Goal: Task Accomplishment & Management: Manage account settings

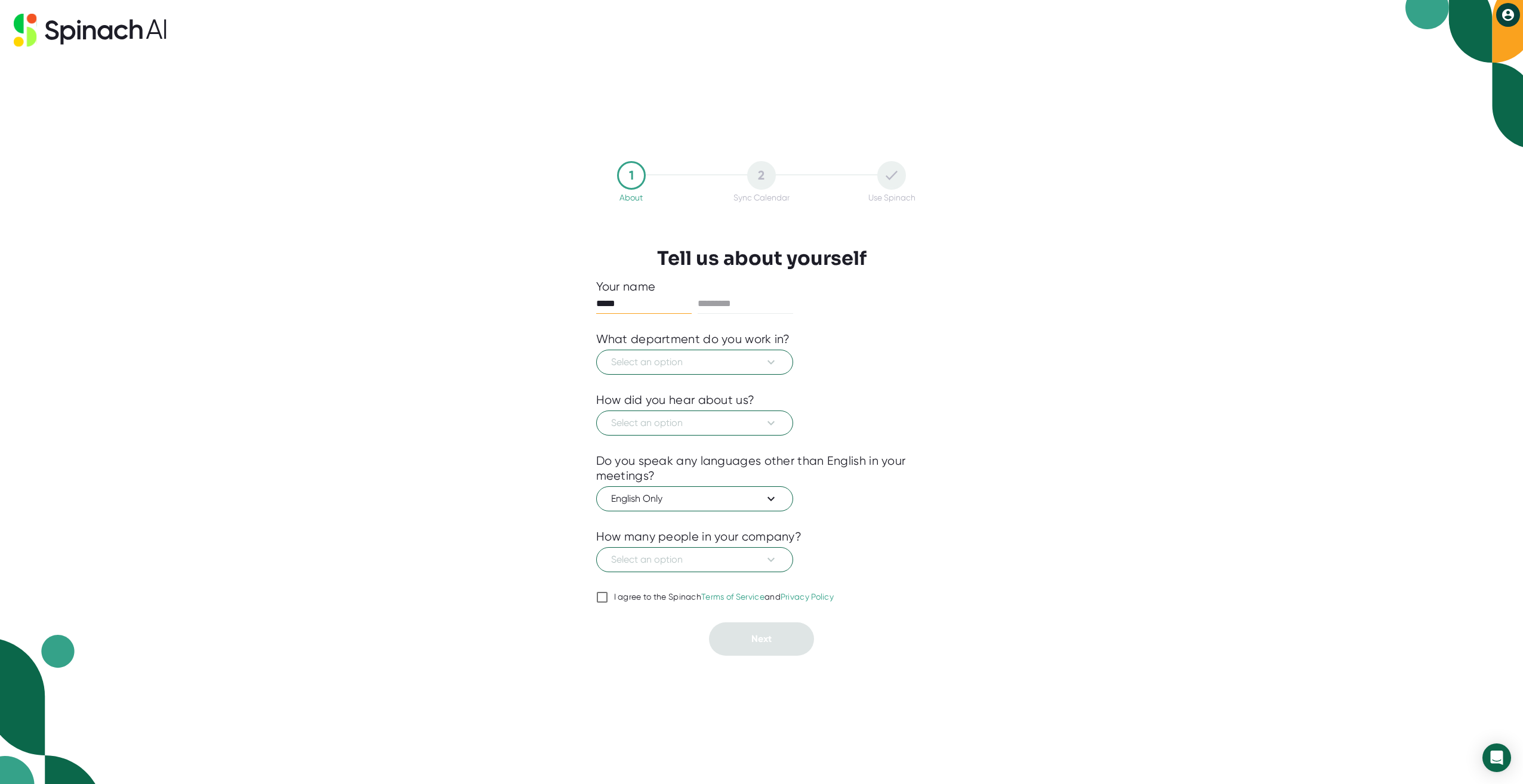
type input "*****"
type input "******"
click at [753, 366] on span "Select an option" at bounding box center [694, 362] width 167 height 14
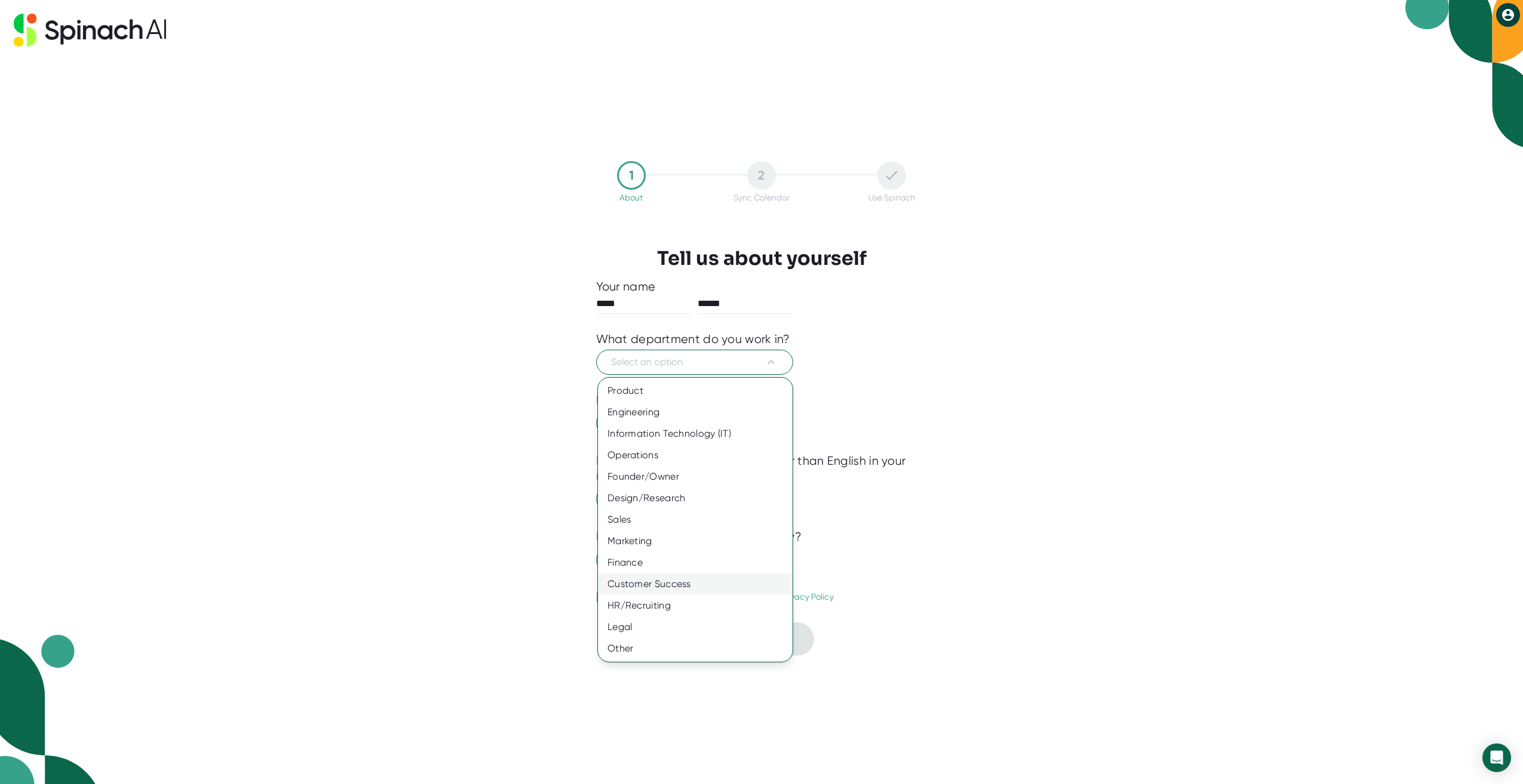
click at [676, 585] on div "Customer Success" at bounding box center [695, 584] width 195 height 21
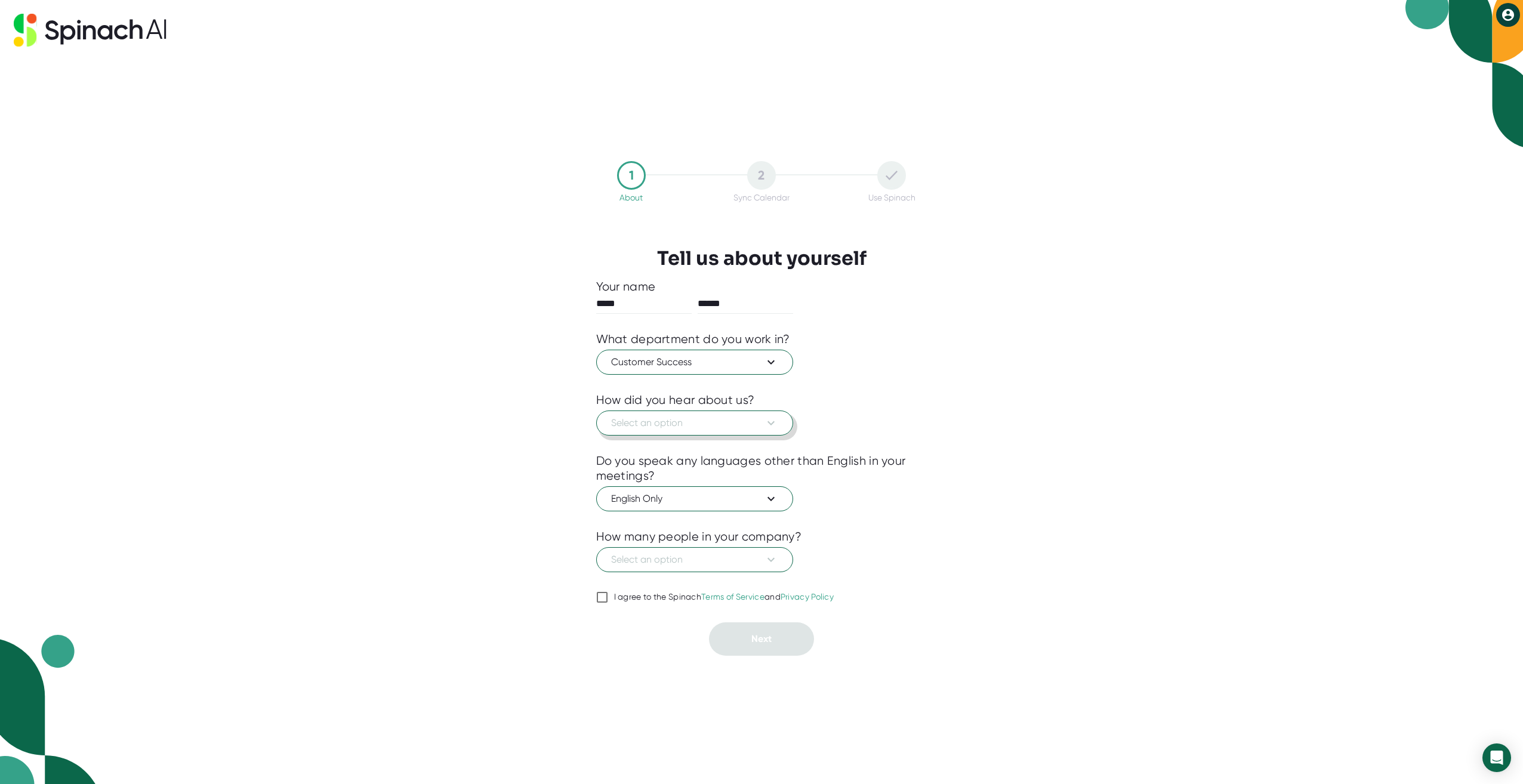
click at [713, 423] on span "Select an option" at bounding box center [694, 423] width 167 height 14
click at [682, 621] on div "Other" at bounding box center [695, 623] width 195 height 21
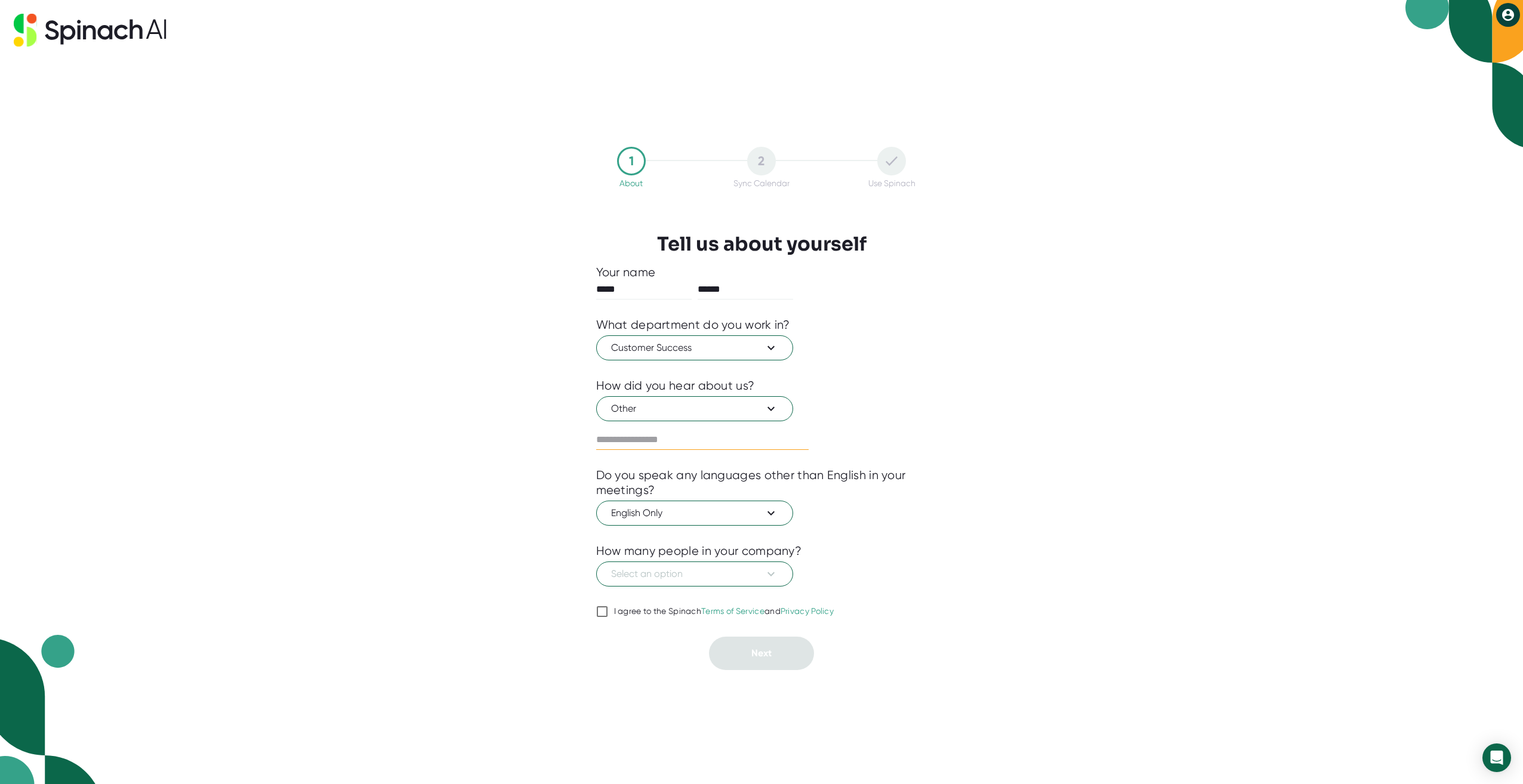
click at [650, 438] on input "text" at bounding box center [702, 440] width 213 height 19
type input "**********"
click at [696, 569] on span "Select an option" at bounding box center [694, 574] width 167 height 14
click at [664, 690] on div "501-1000" at bounding box center [695, 688] width 195 height 21
click at [603, 613] on input "I agree to the Spinach Terms of Service and Privacy Policy" at bounding box center [601, 611] width 12 height 14
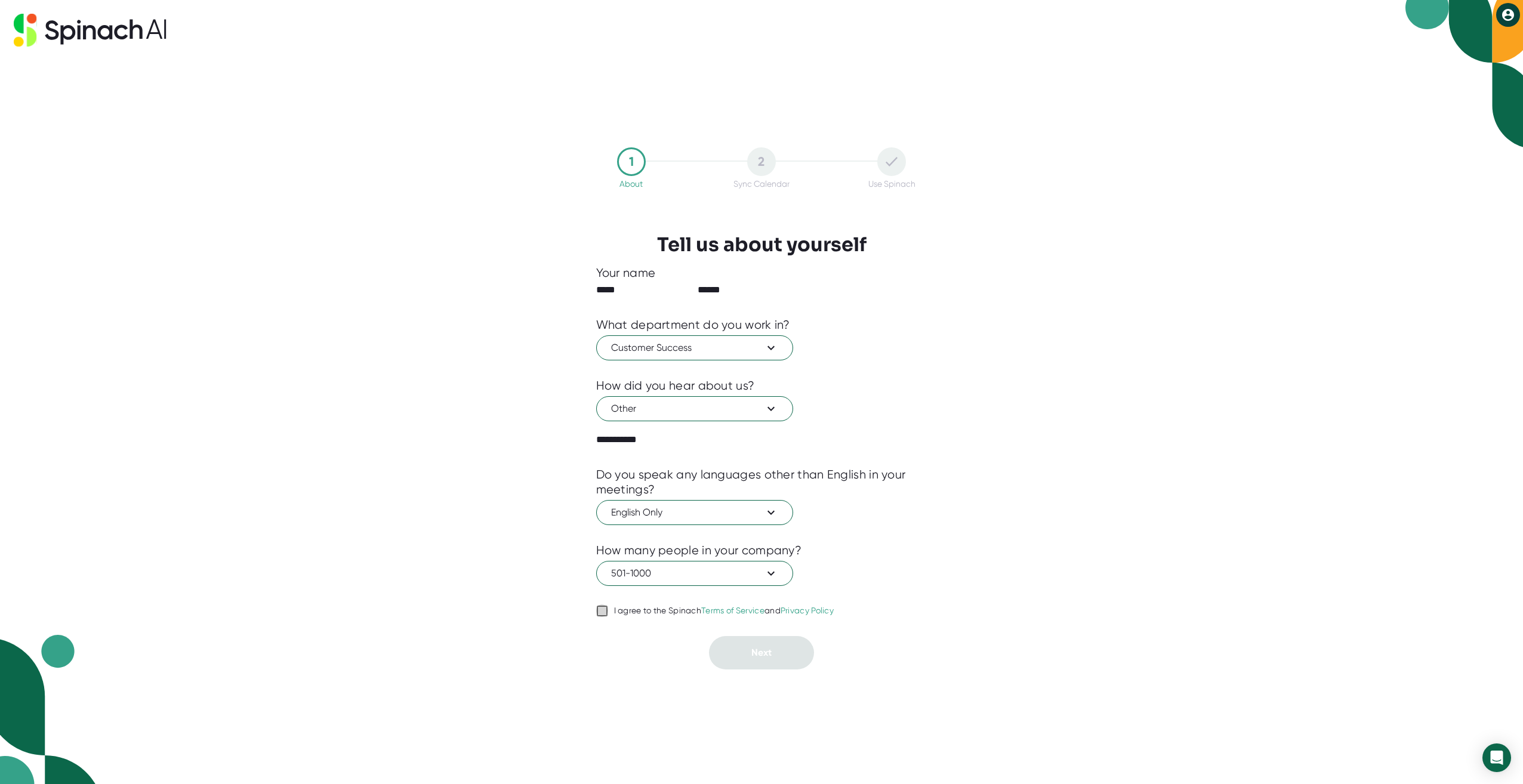
checkbox input "true"
click at [767, 654] on span "Next" at bounding box center [762, 652] width 20 height 11
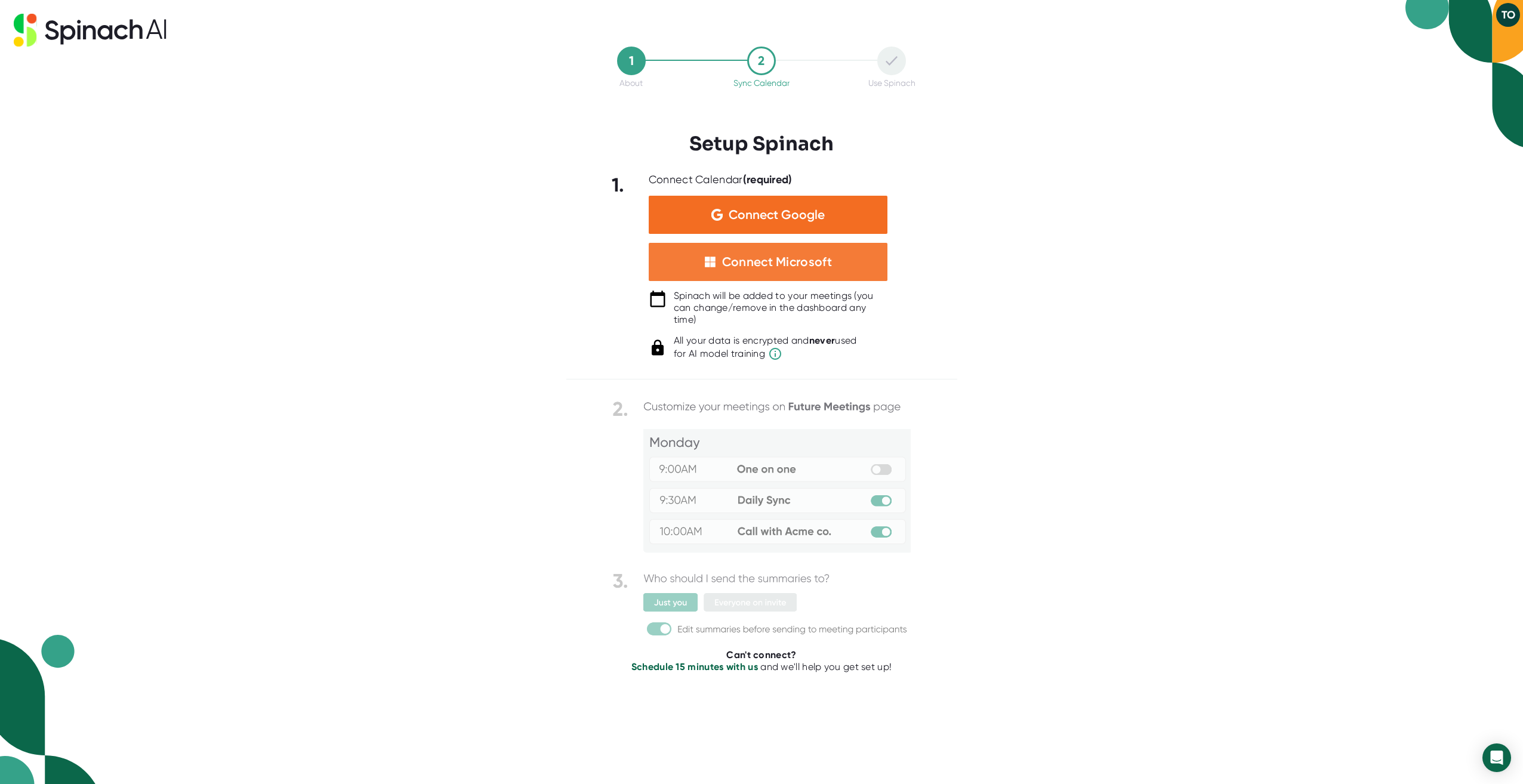
click at [763, 261] on div "Connect Microsoft" at bounding box center [776, 262] width 110 height 16
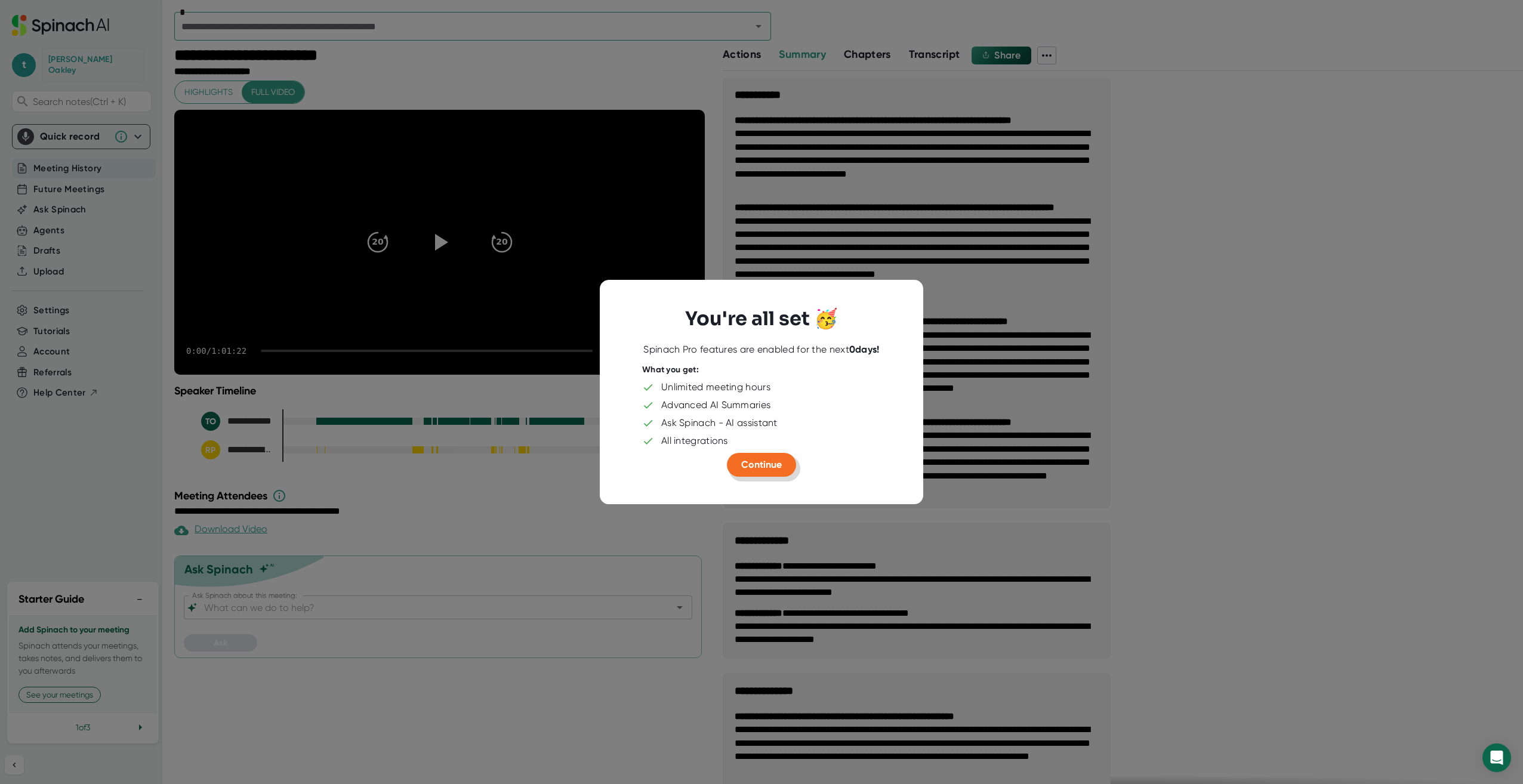
click at [761, 461] on span "Continue" at bounding box center [761, 464] width 40 height 11
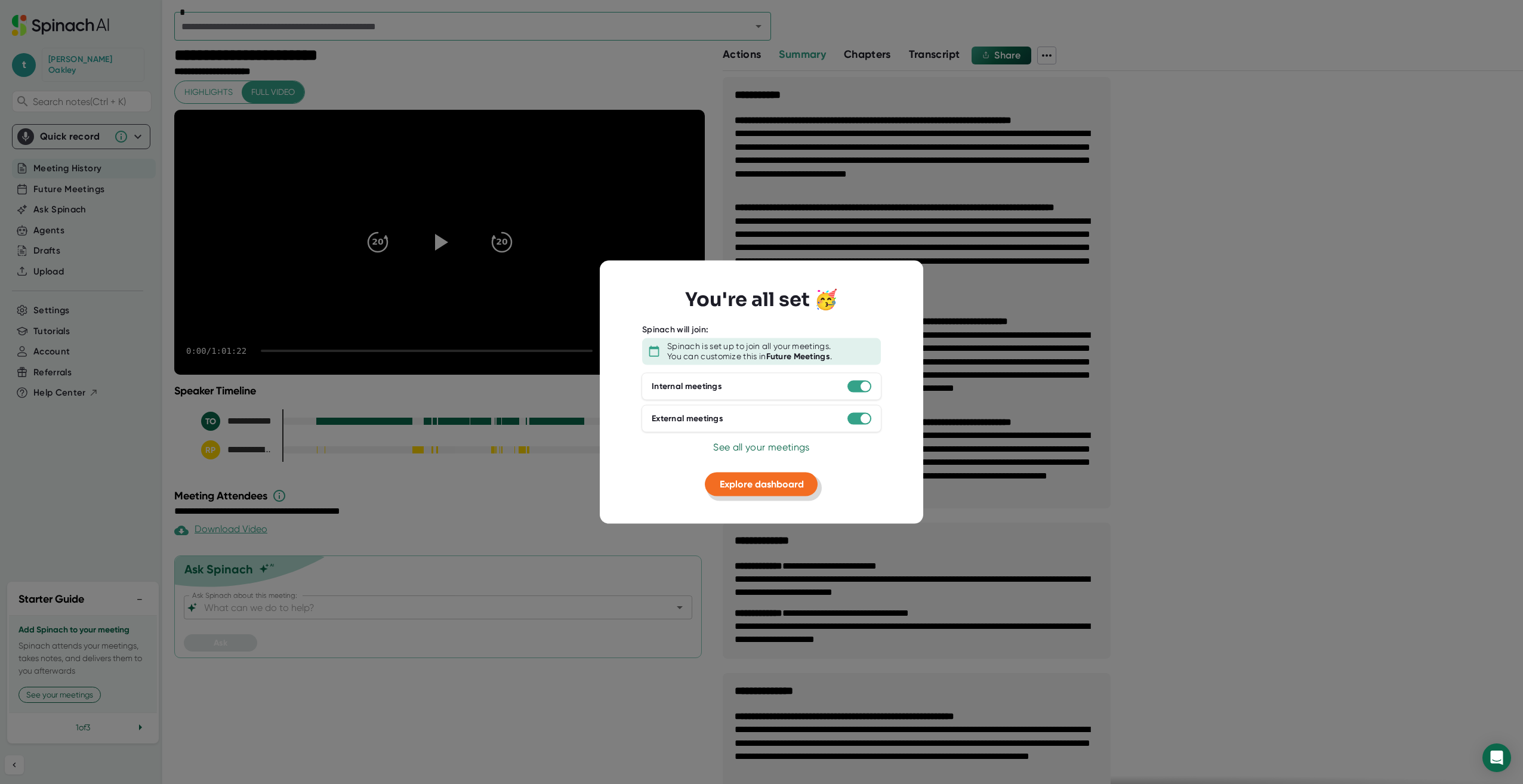
click at [758, 485] on span "Explore dashboard" at bounding box center [762, 483] width 84 height 11
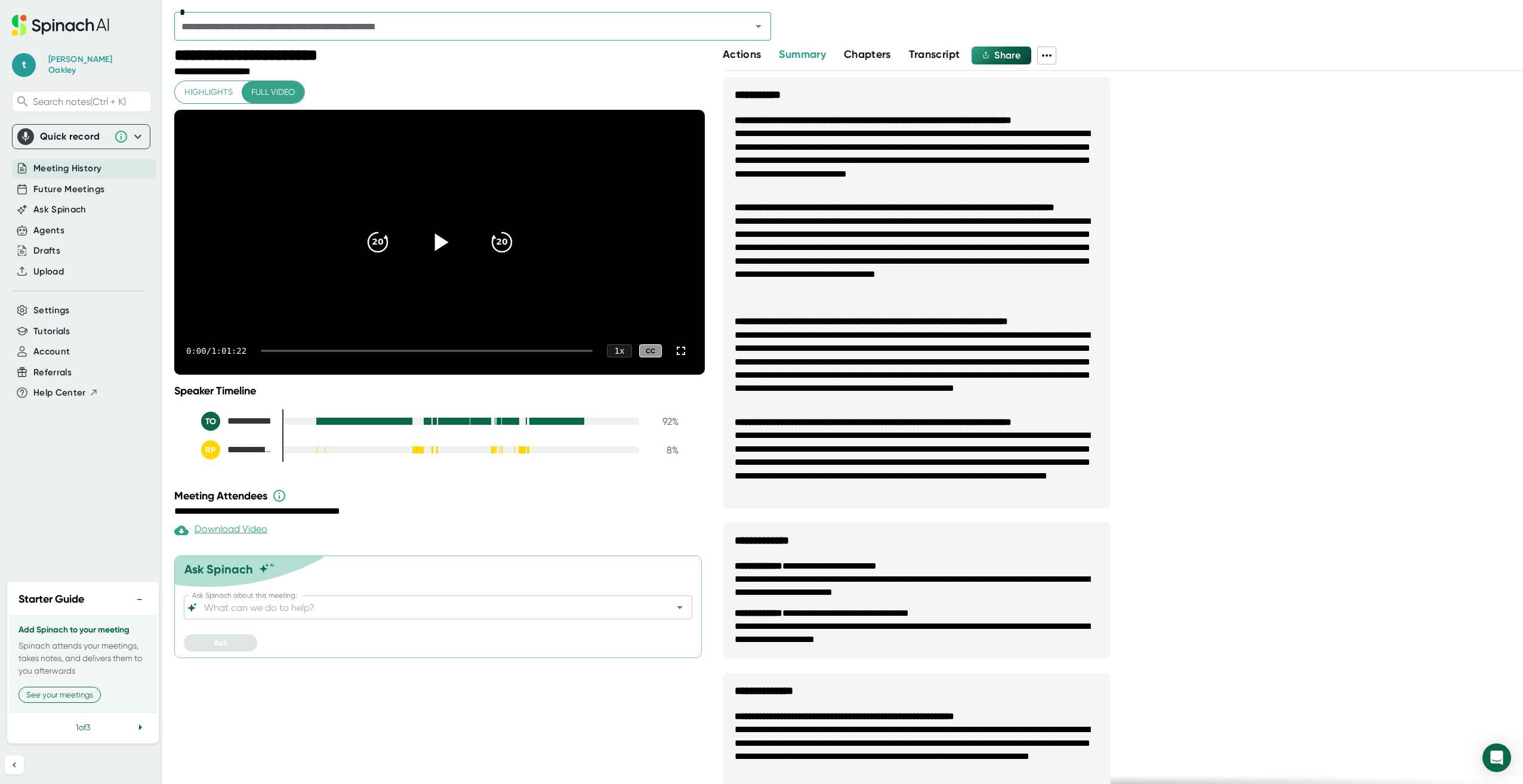
click at [439, 251] on icon at bounding box center [441, 242] width 13 height 17
click at [281, 352] on div at bounding box center [426, 351] width 332 height 2
click at [302, 352] on div at bounding box center [426, 351] width 332 height 2
click at [333, 352] on div at bounding box center [426, 351] width 332 height 2
click at [371, 352] on div at bounding box center [430, 351] width 326 height 2
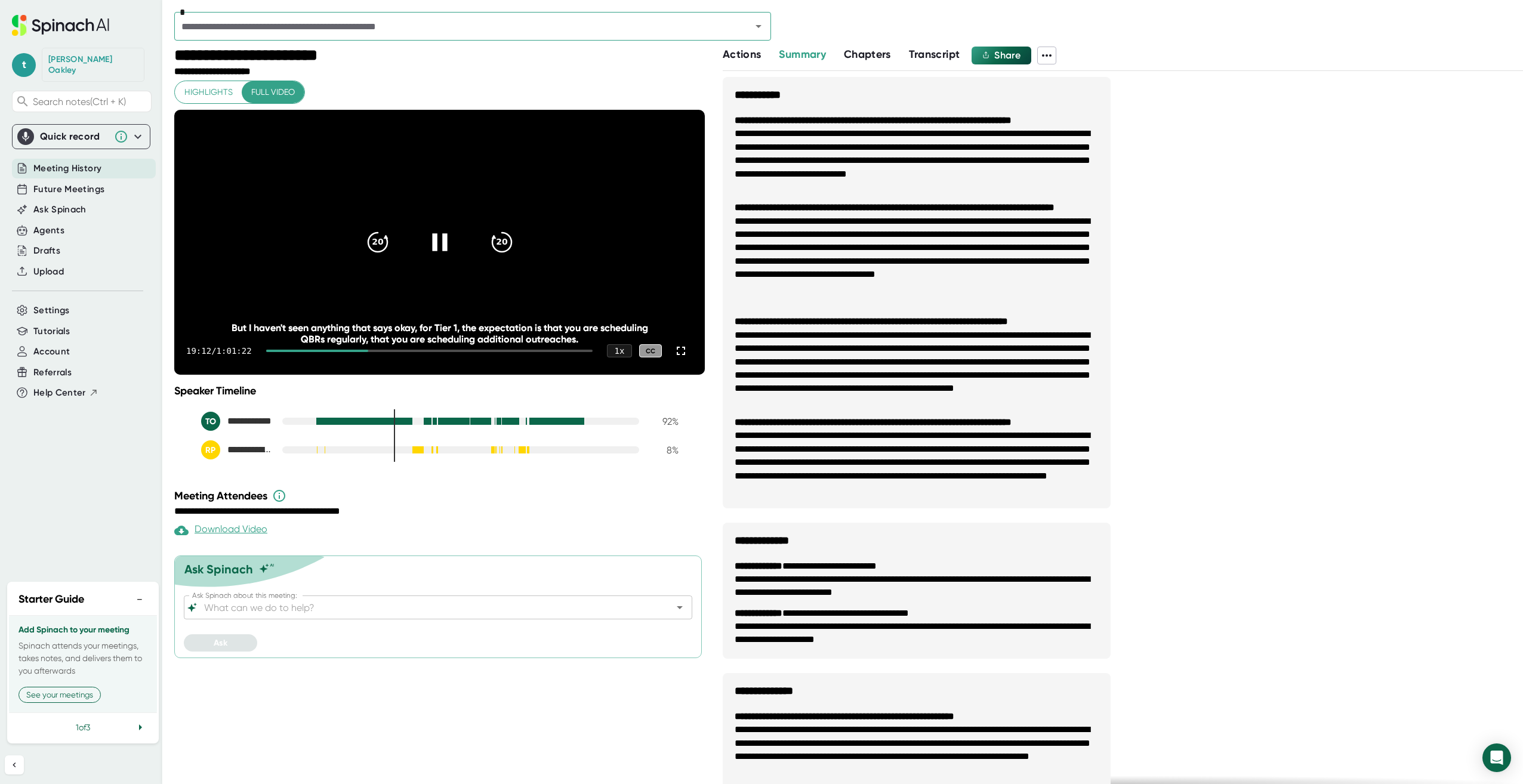
click at [443, 255] on icon at bounding box center [439, 242] width 30 height 30
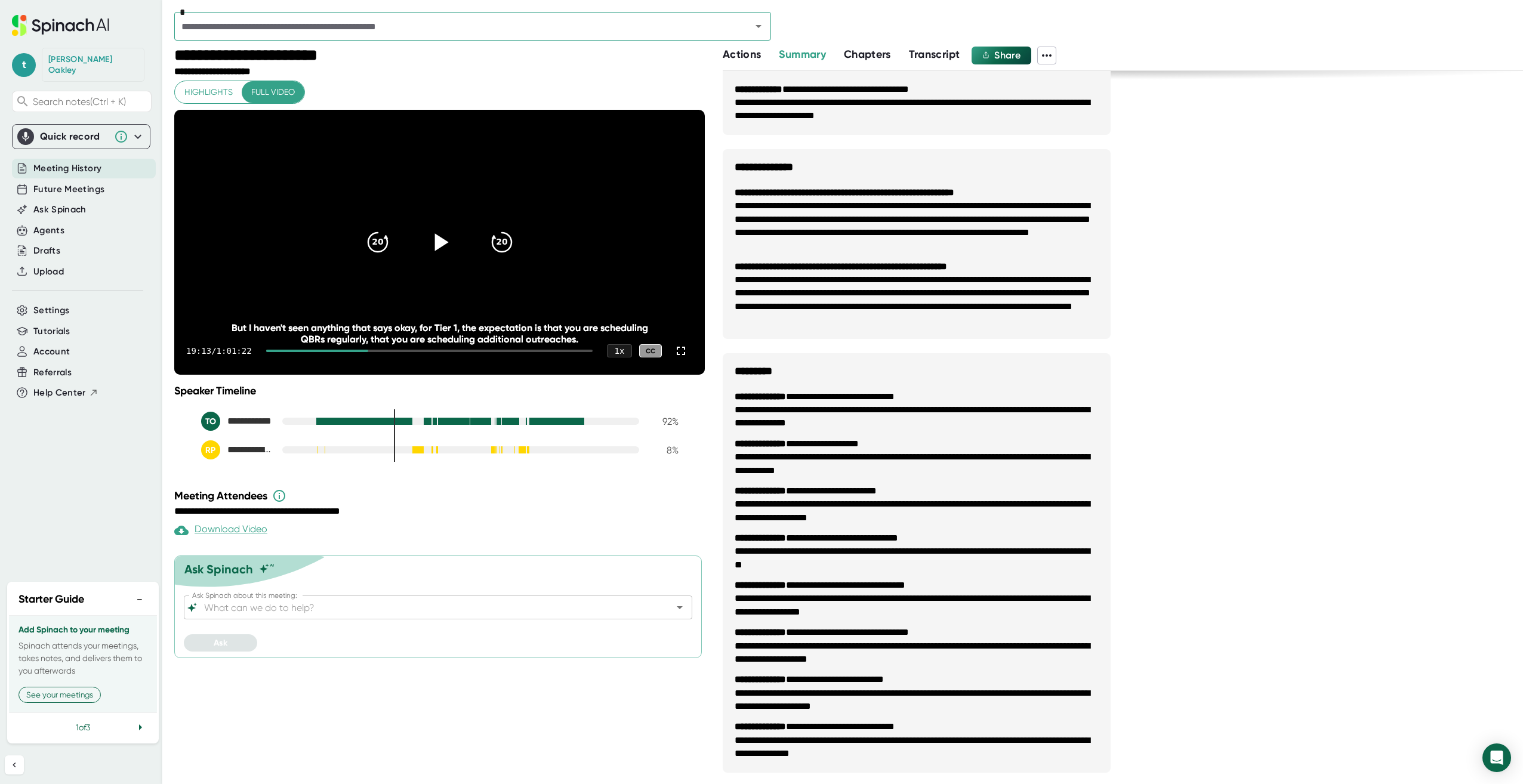
scroll to position [524, 0]
click at [92, 162] on span "Meeting History" at bounding box center [67, 168] width 68 height 13
click at [82, 183] on span "Future Meetings" at bounding box center [69, 189] width 71 height 13
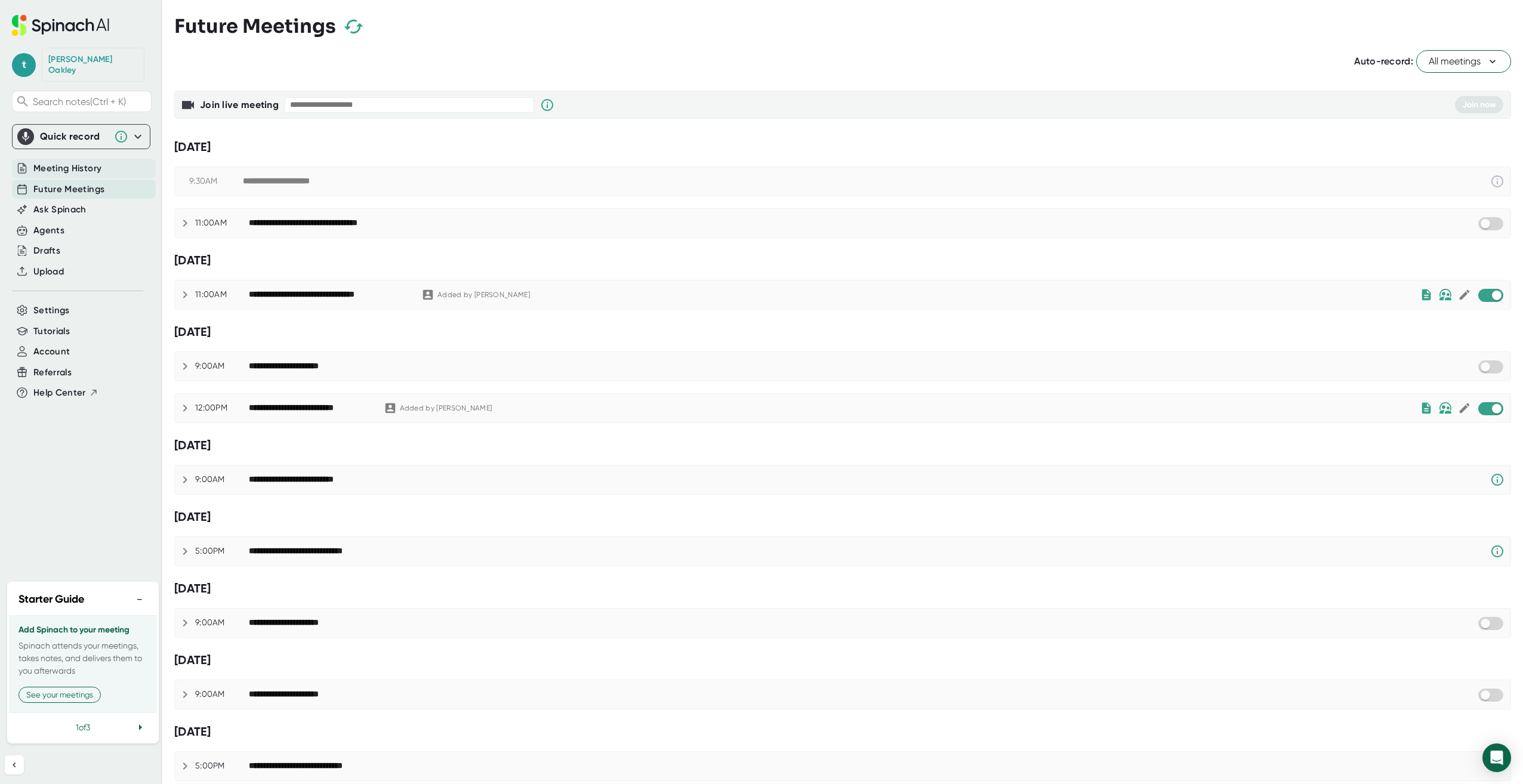
click at [82, 162] on span "Meeting History" at bounding box center [67, 168] width 68 height 13
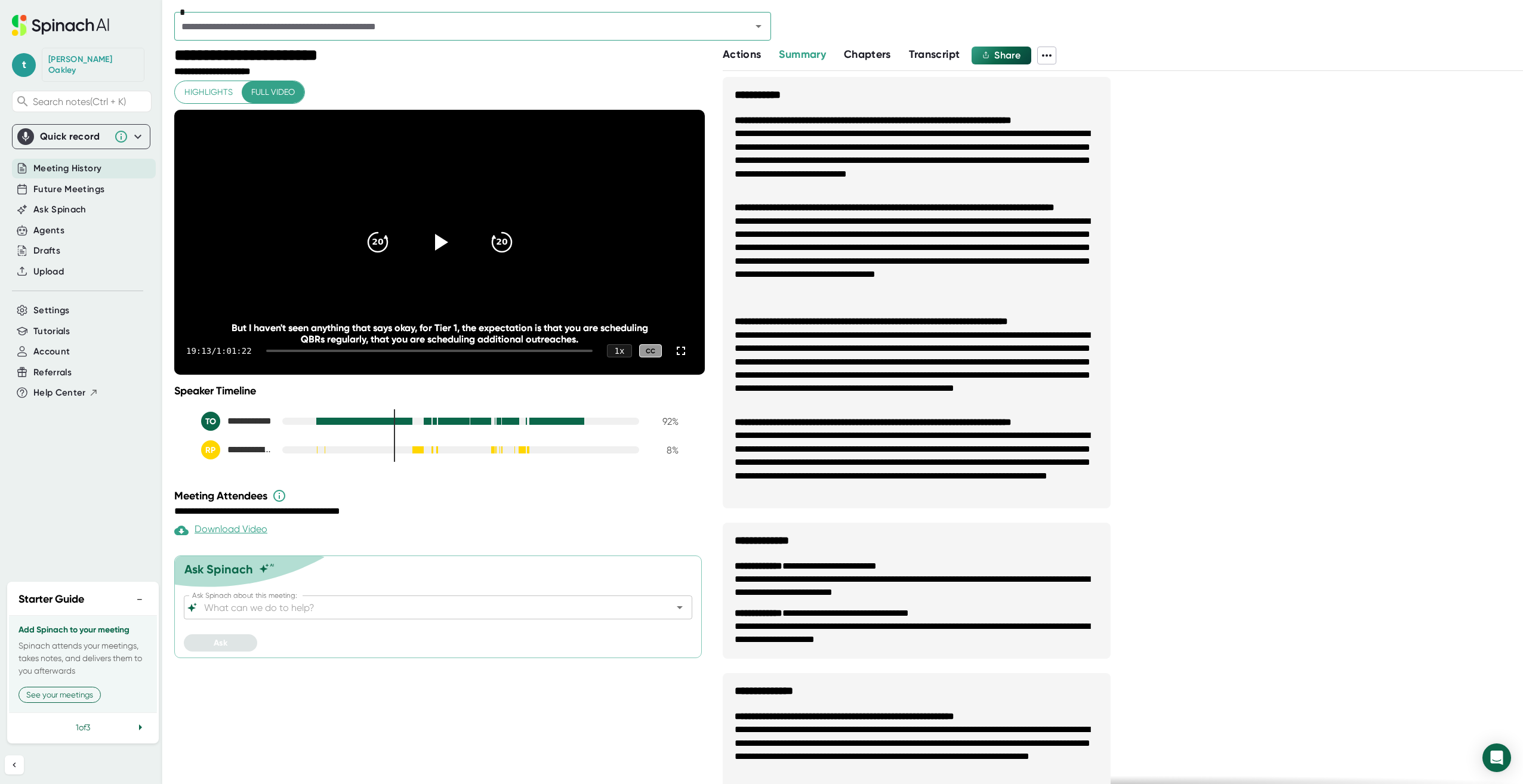
click at [746, 58] on span "Actions" at bounding box center [742, 54] width 38 height 13
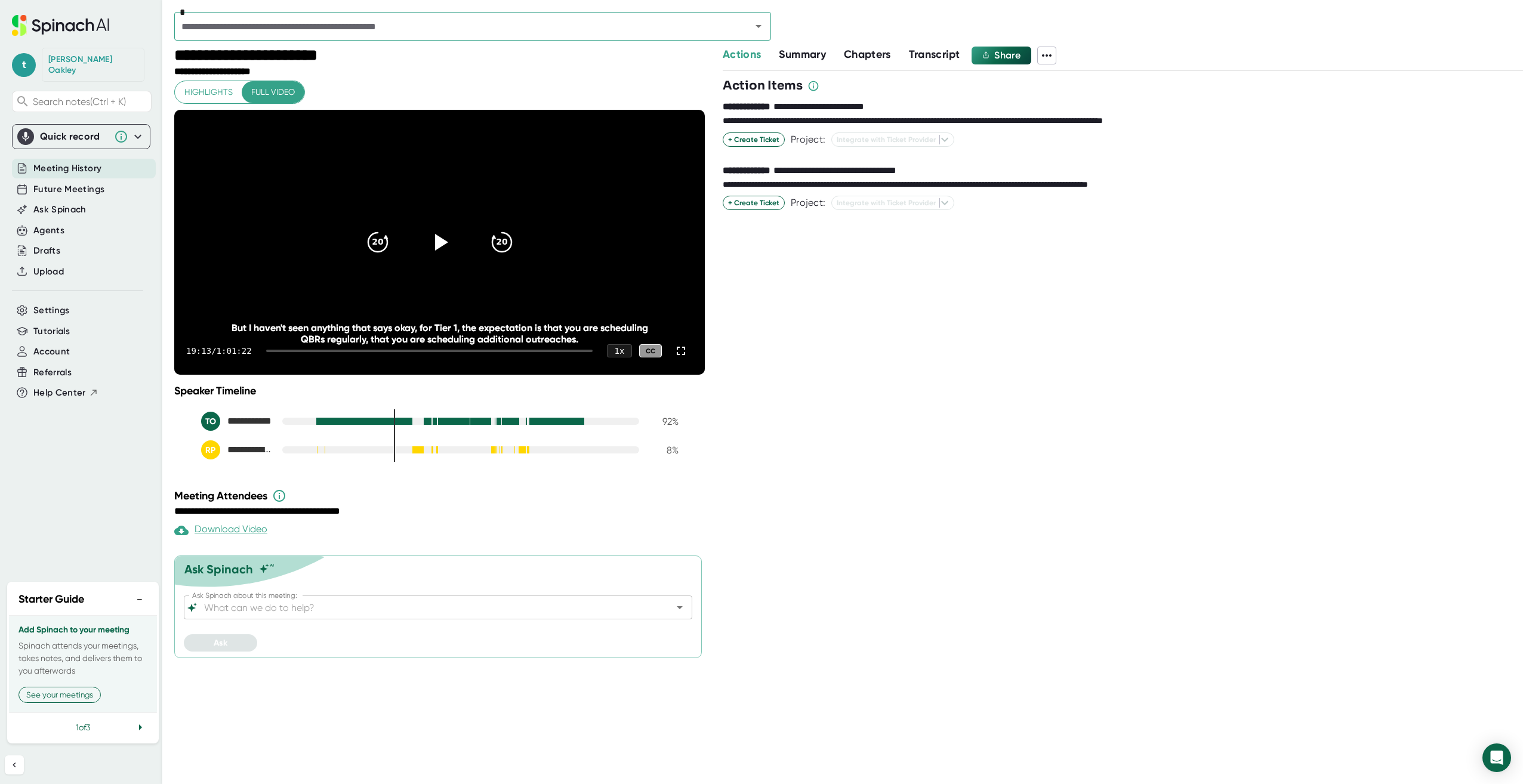
click at [864, 53] on span "Chapters" at bounding box center [868, 54] width 47 height 13
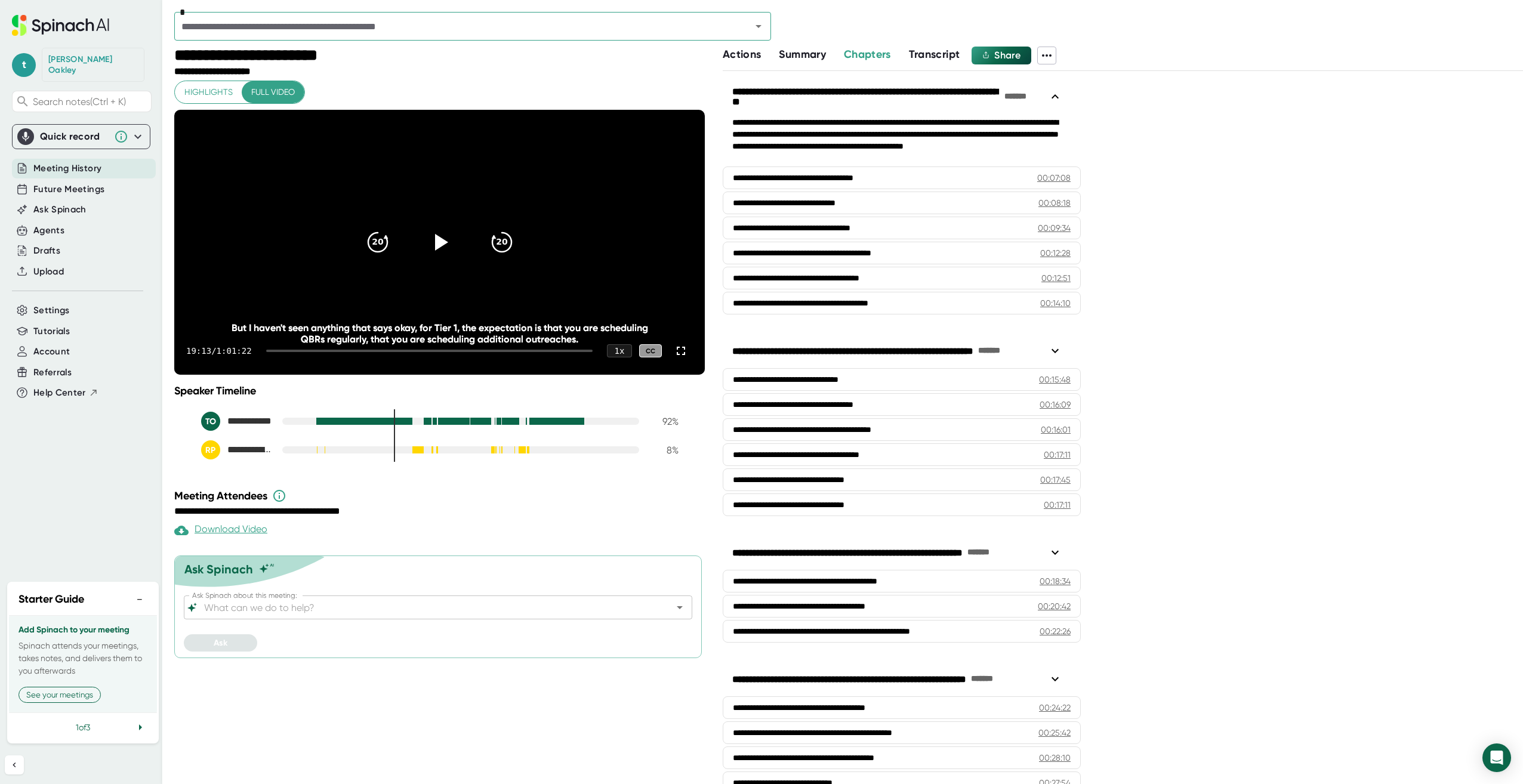
click at [924, 55] on span "Transcript" at bounding box center [934, 54] width 51 height 13
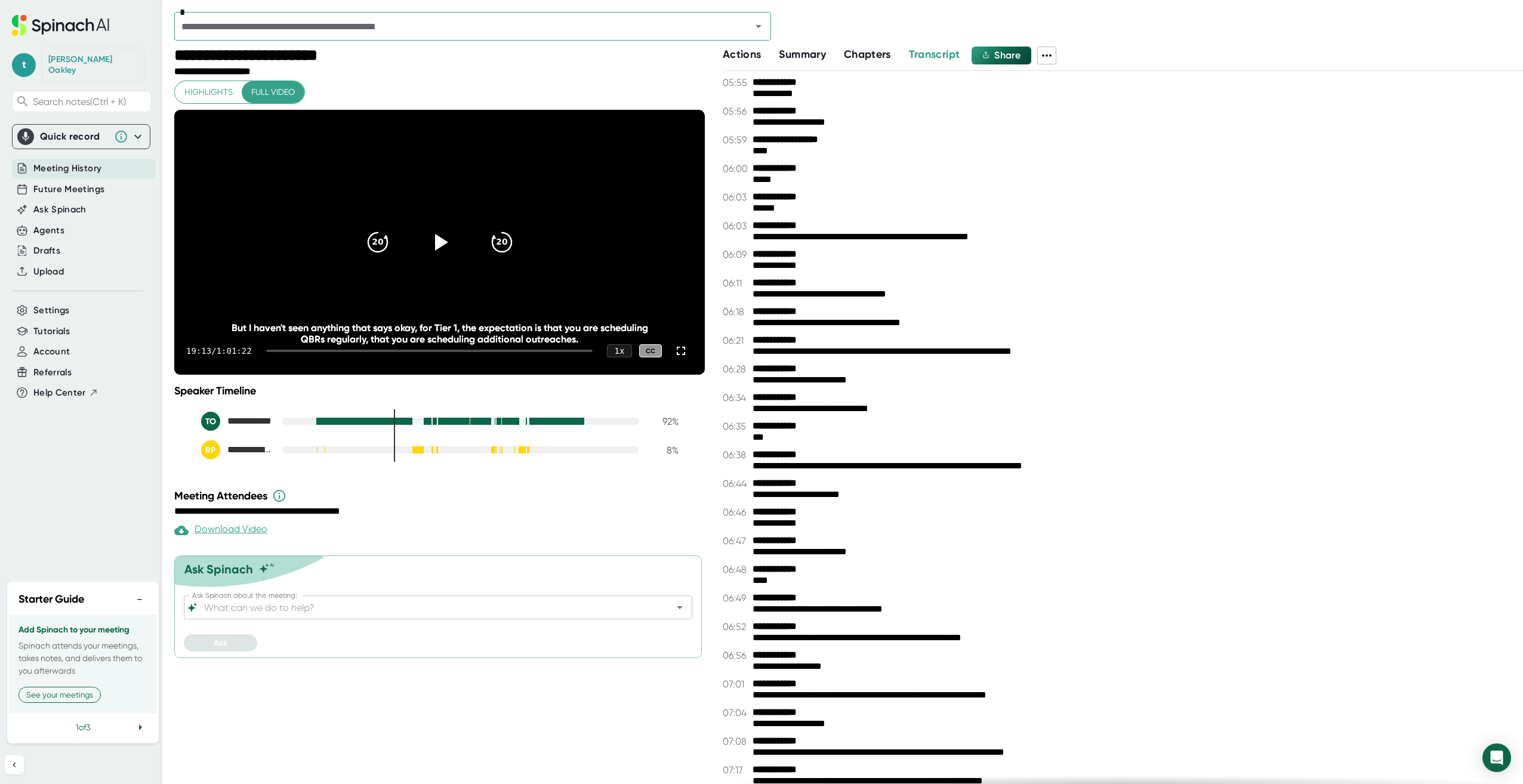
click at [139, 726] on icon at bounding box center [140, 727] width 14 height 14
click at [77, 203] on span "Ask Spinach" at bounding box center [59, 209] width 53 height 13
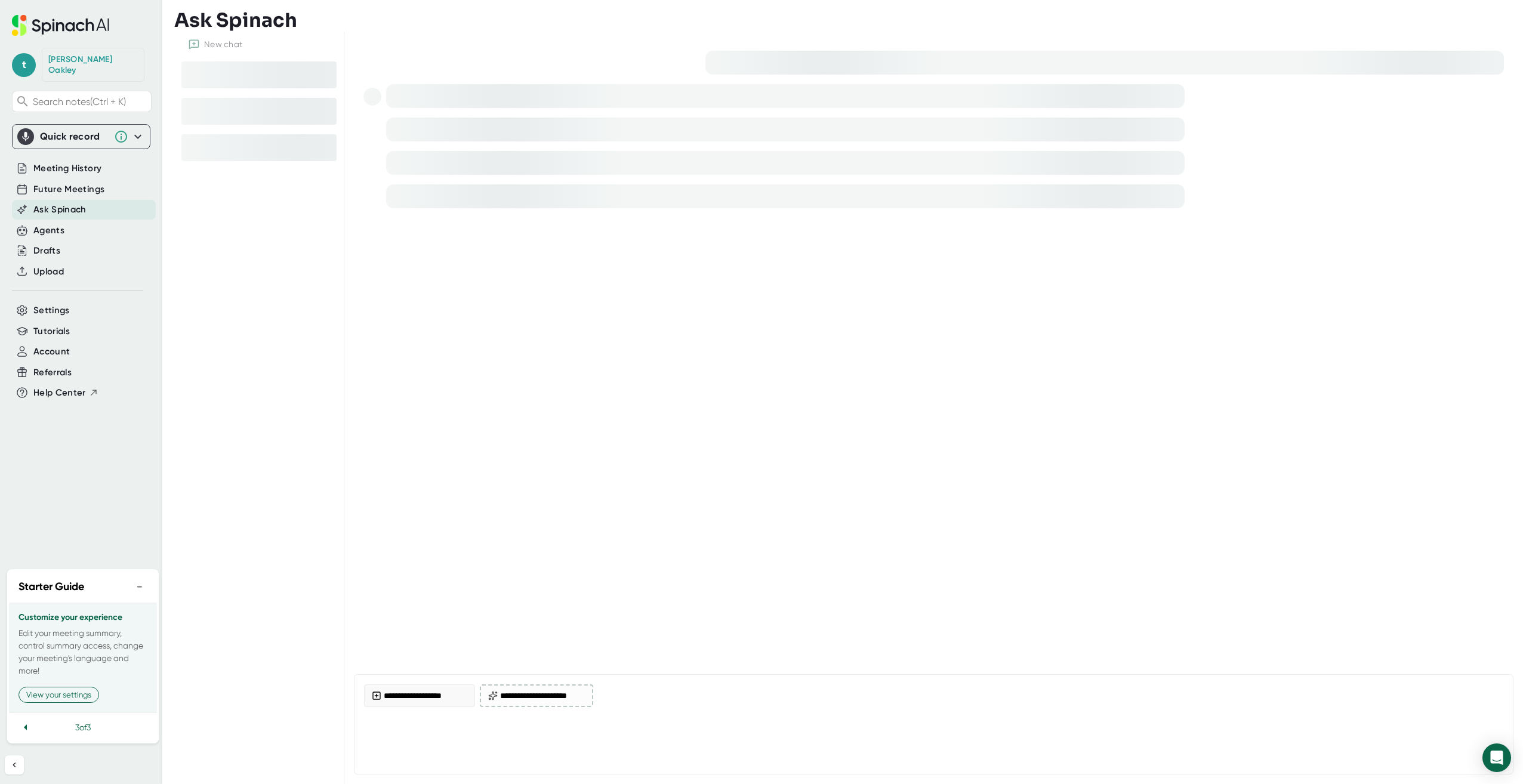
type textarea "x"
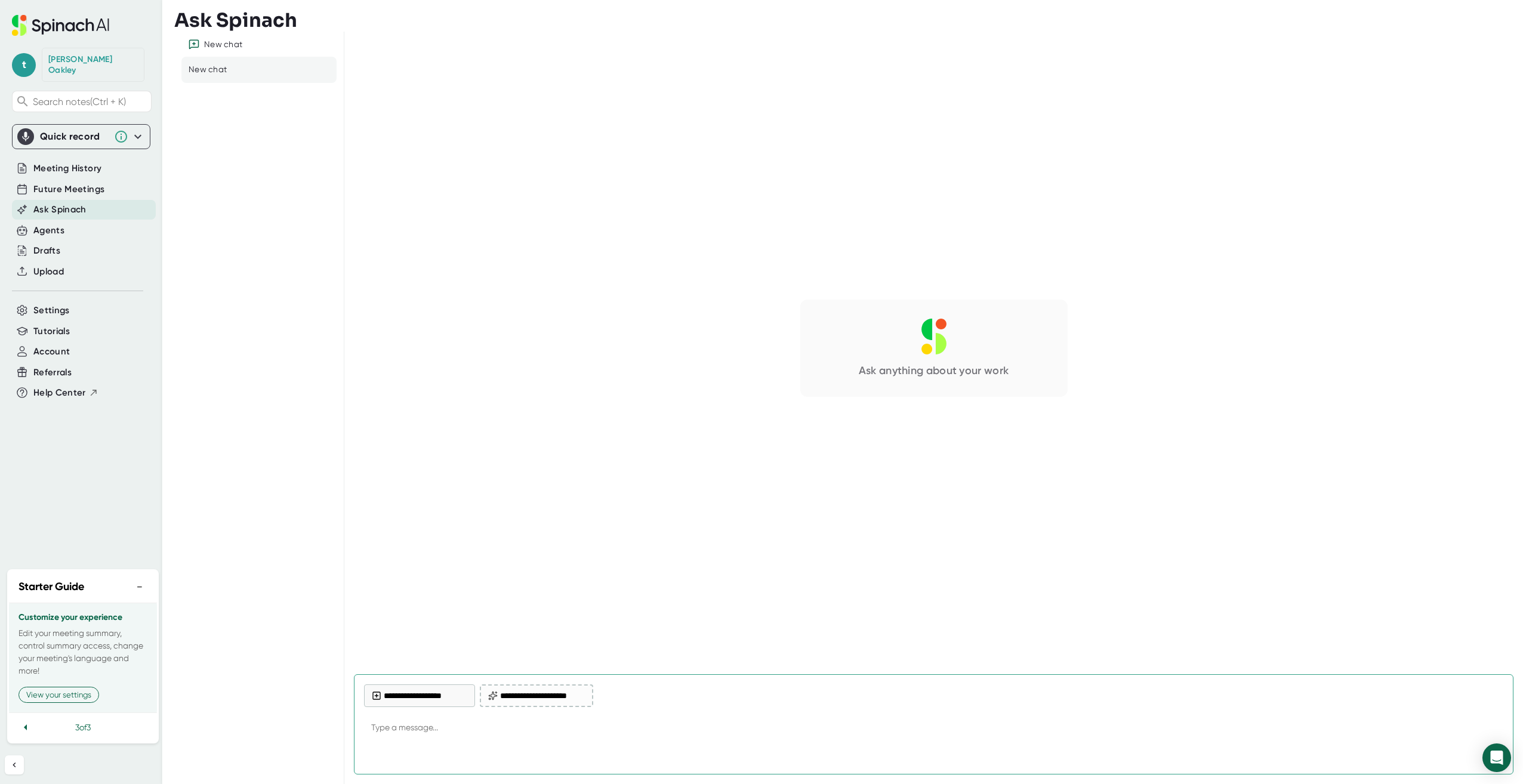
type textarea "W"
type textarea "x"
type textarea "Wh"
type textarea "x"
type textarea "Whe"
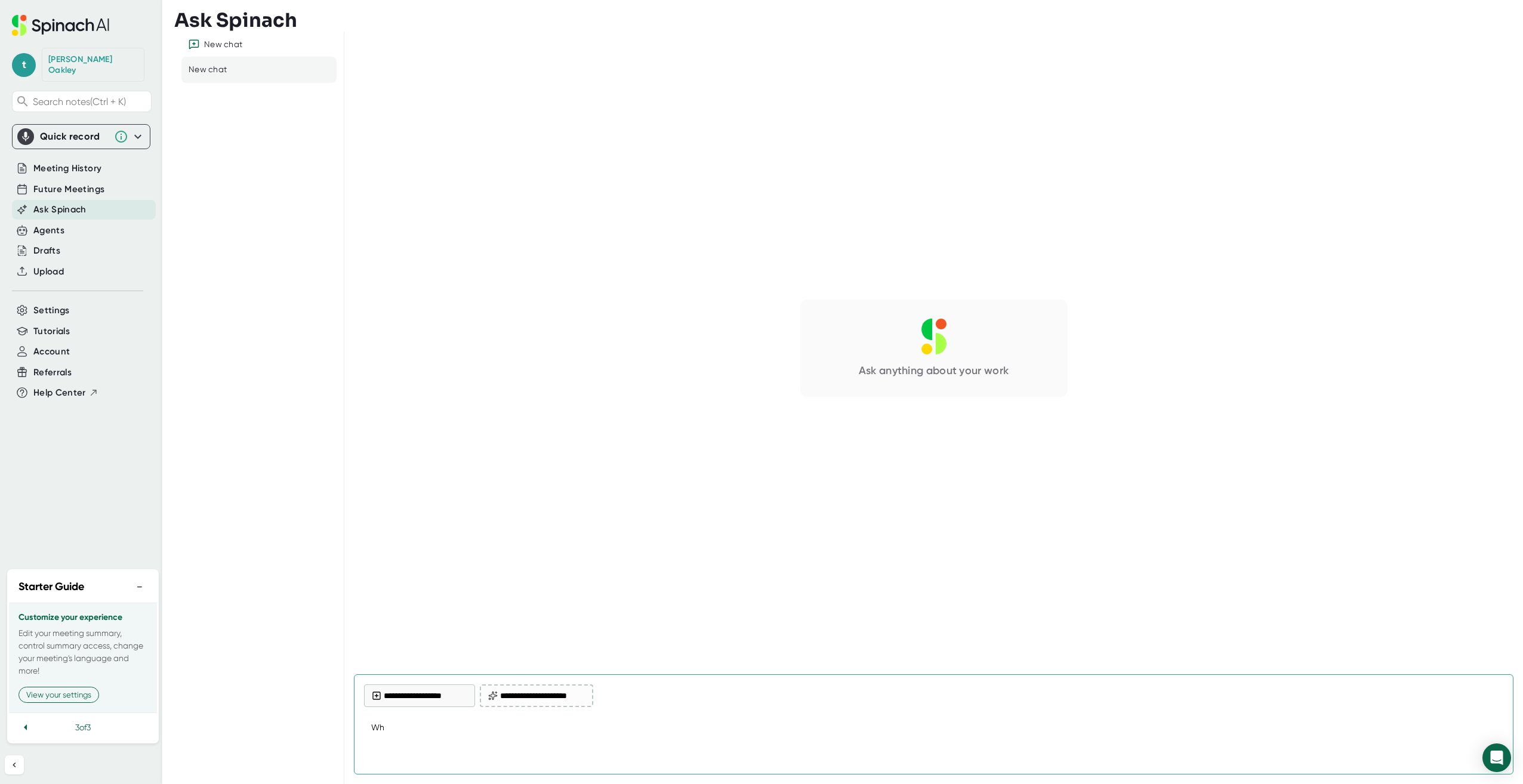
type textarea "x"
type textarea "When"
type textarea "x"
type textarea "When"
type textarea "x"
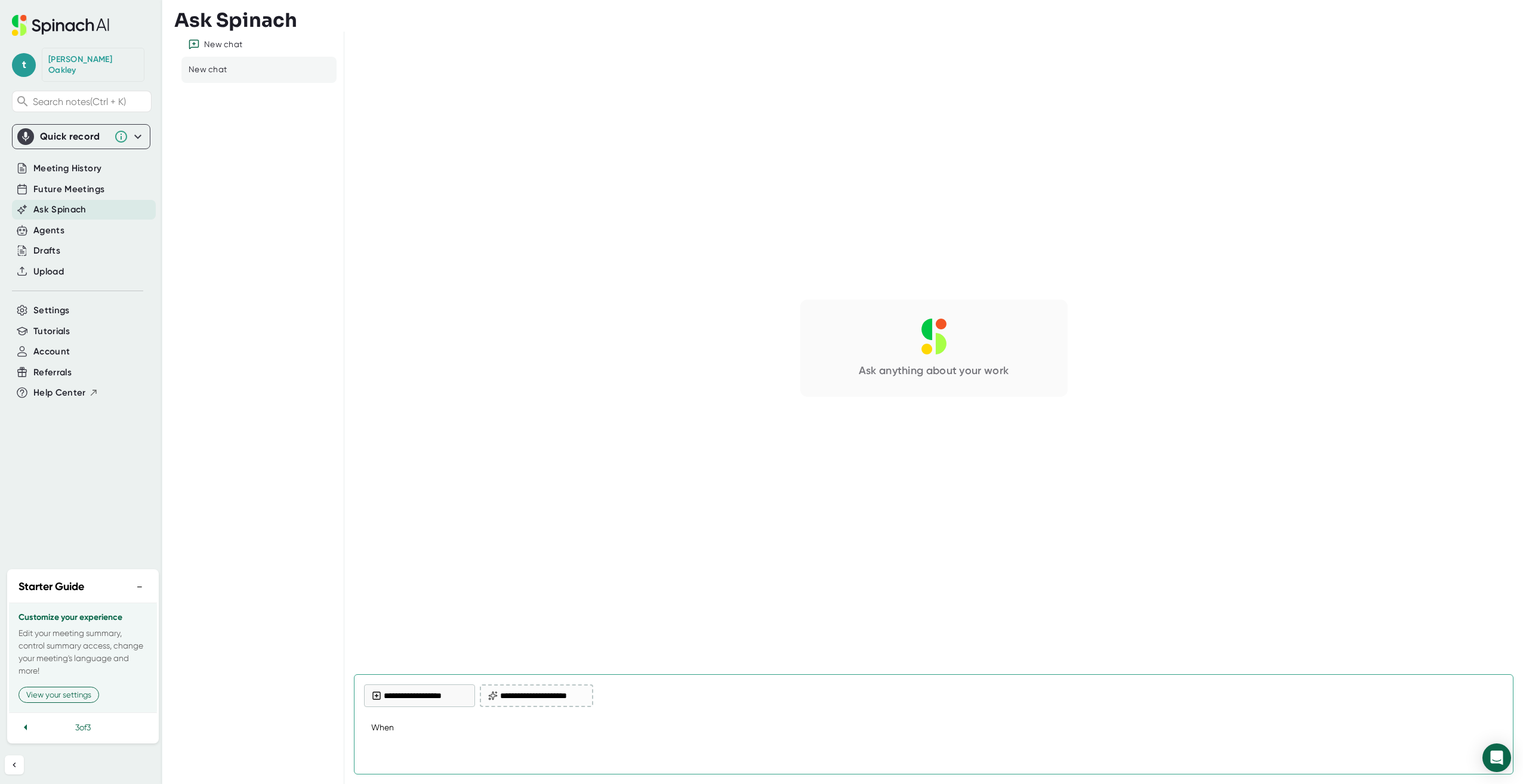
type textarea "When i"
type textarea "x"
type textarea "When in"
type textarea "x"
type textarea "When in"
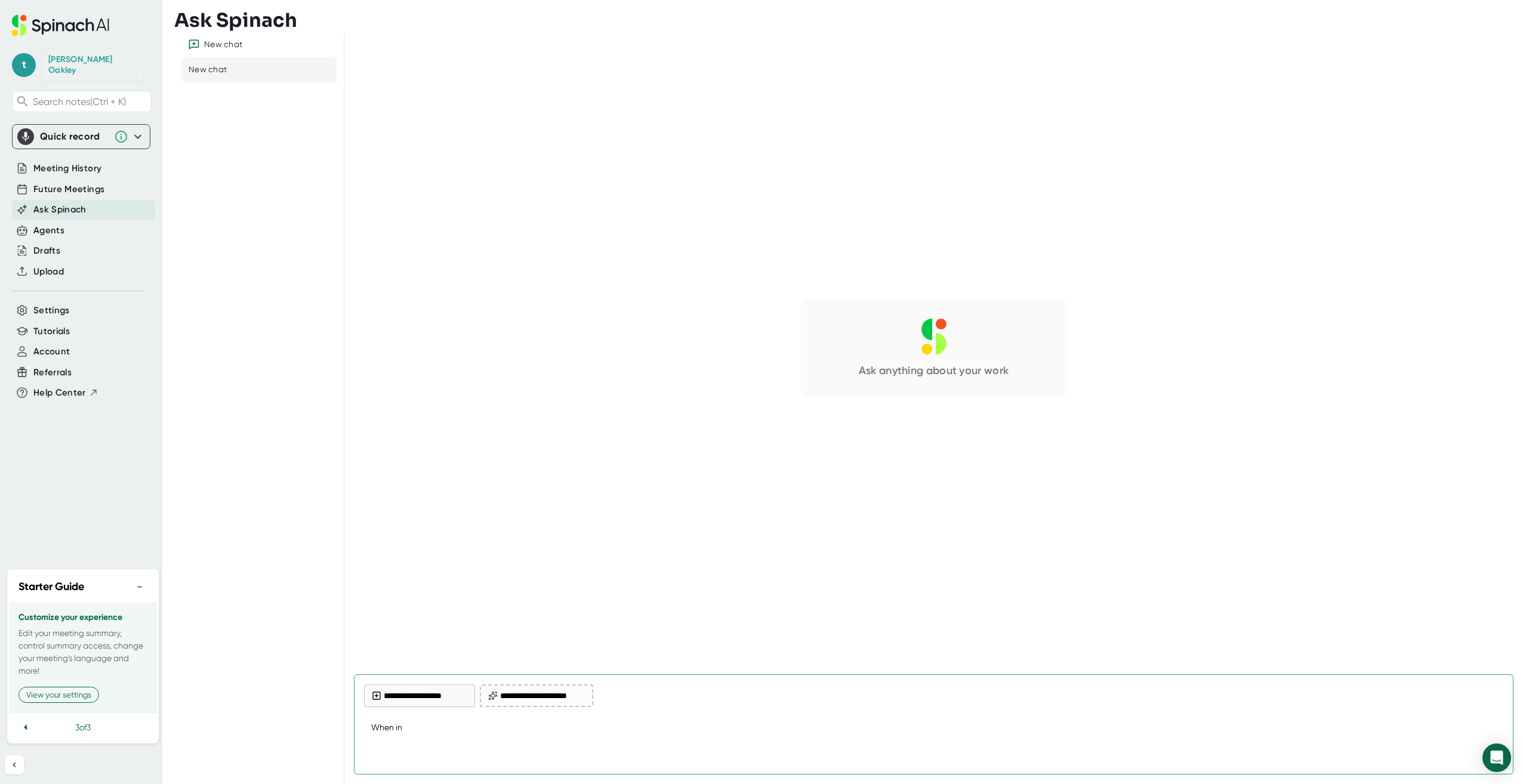
type textarea "x"
type textarea "When in a"
type textarea "x"
type textarea "When in a"
type textarea "x"
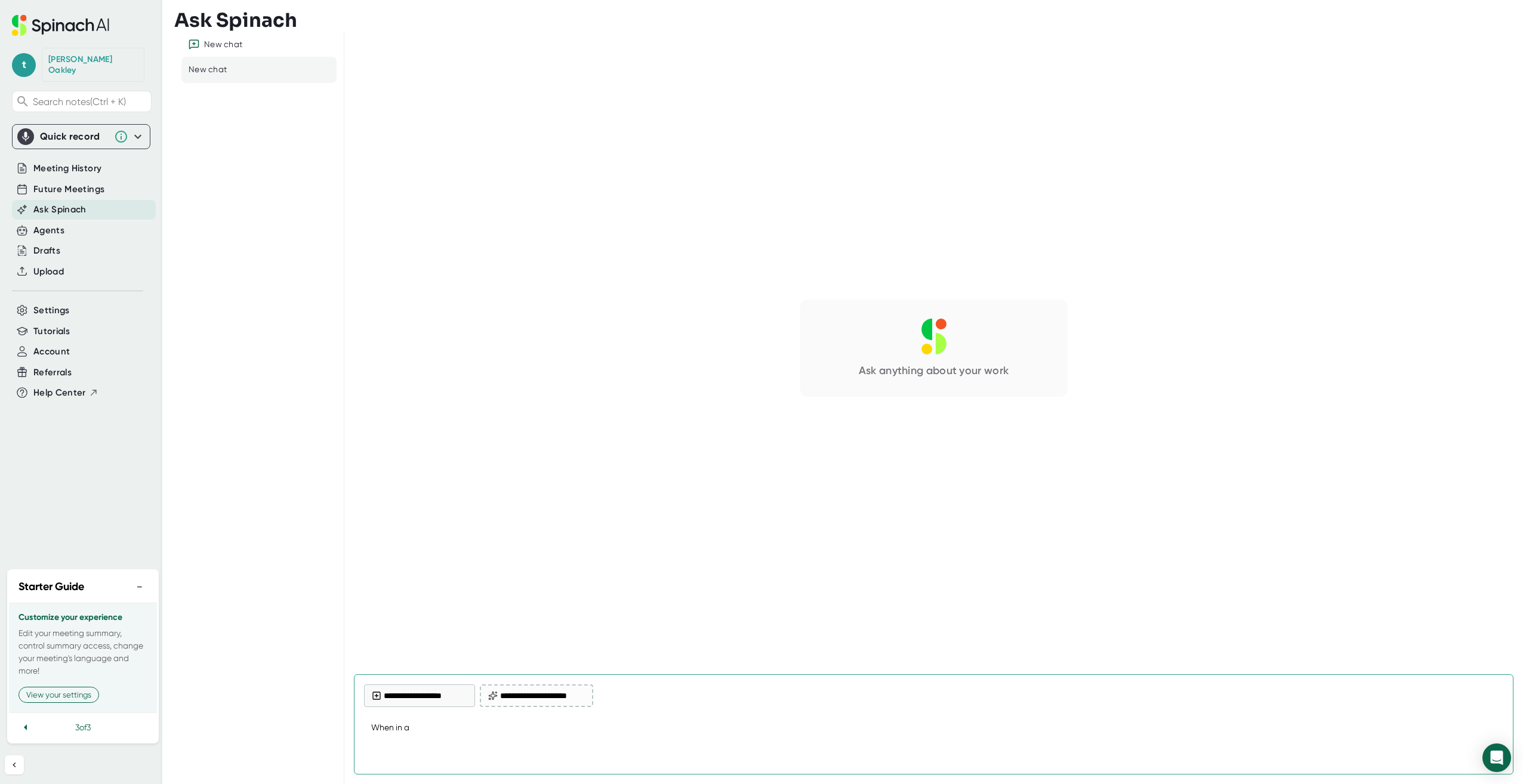
type textarea "When in a m"
type textarea "x"
type textarea "When in a me"
type textarea "x"
type textarea "When in a mee"
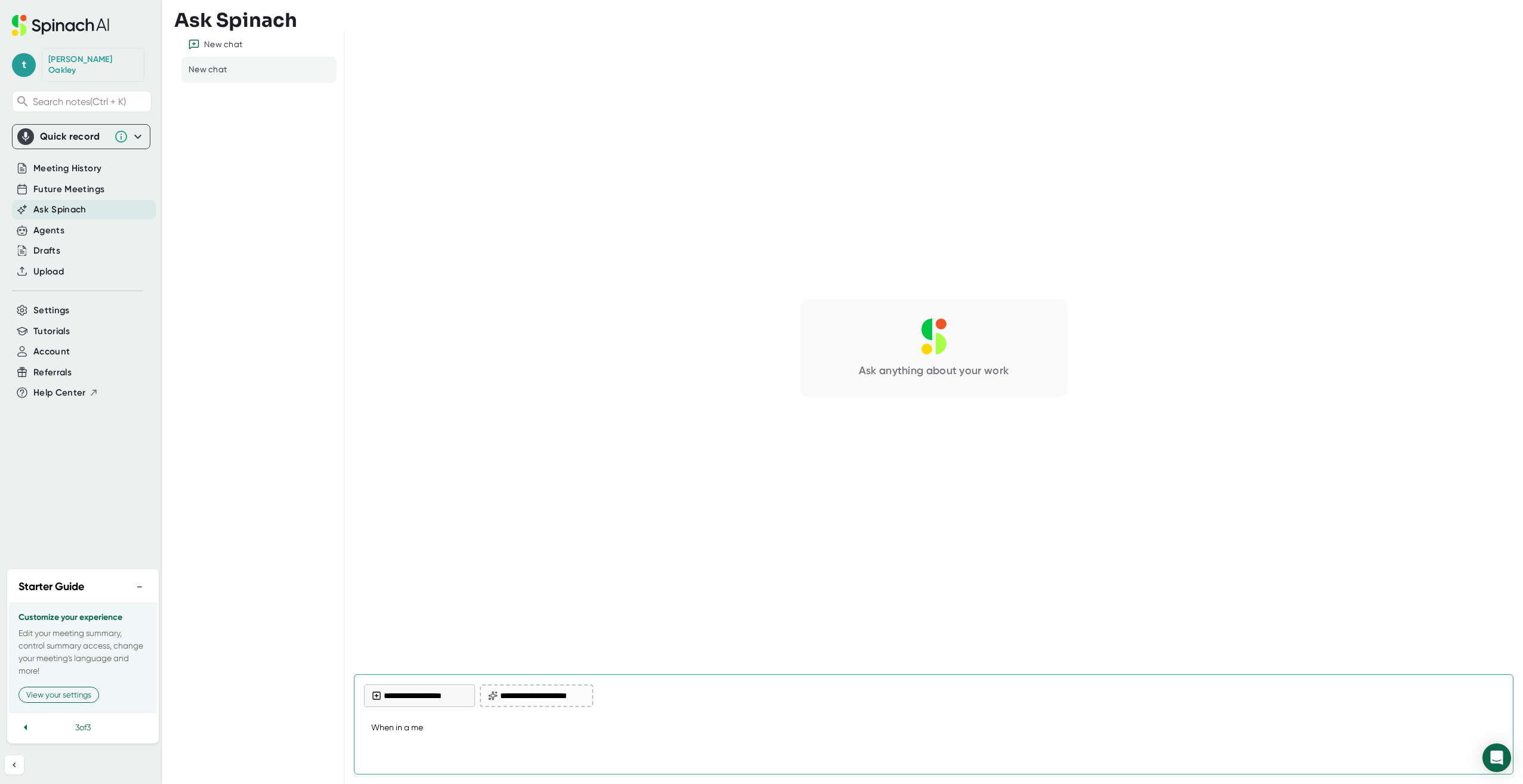
type textarea "x"
type textarea "When in a meet"
type textarea "x"
type textarea "When in a meeti"
type textarea "x"
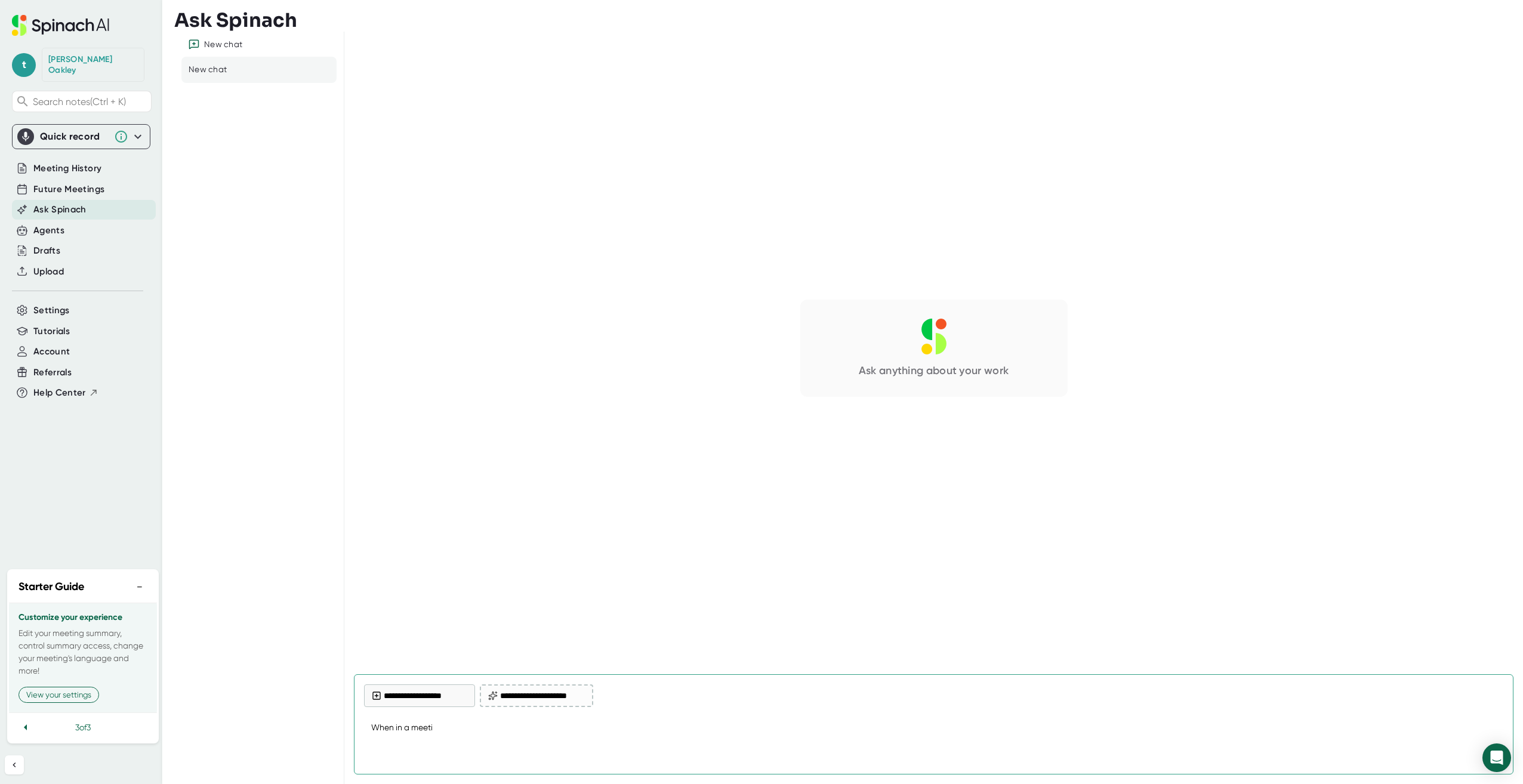
type textarea "When in a meetin"
type textarea "x"
type textarea "When in a meeting"
type textarea "x"
type textarea "When in a meeting,"
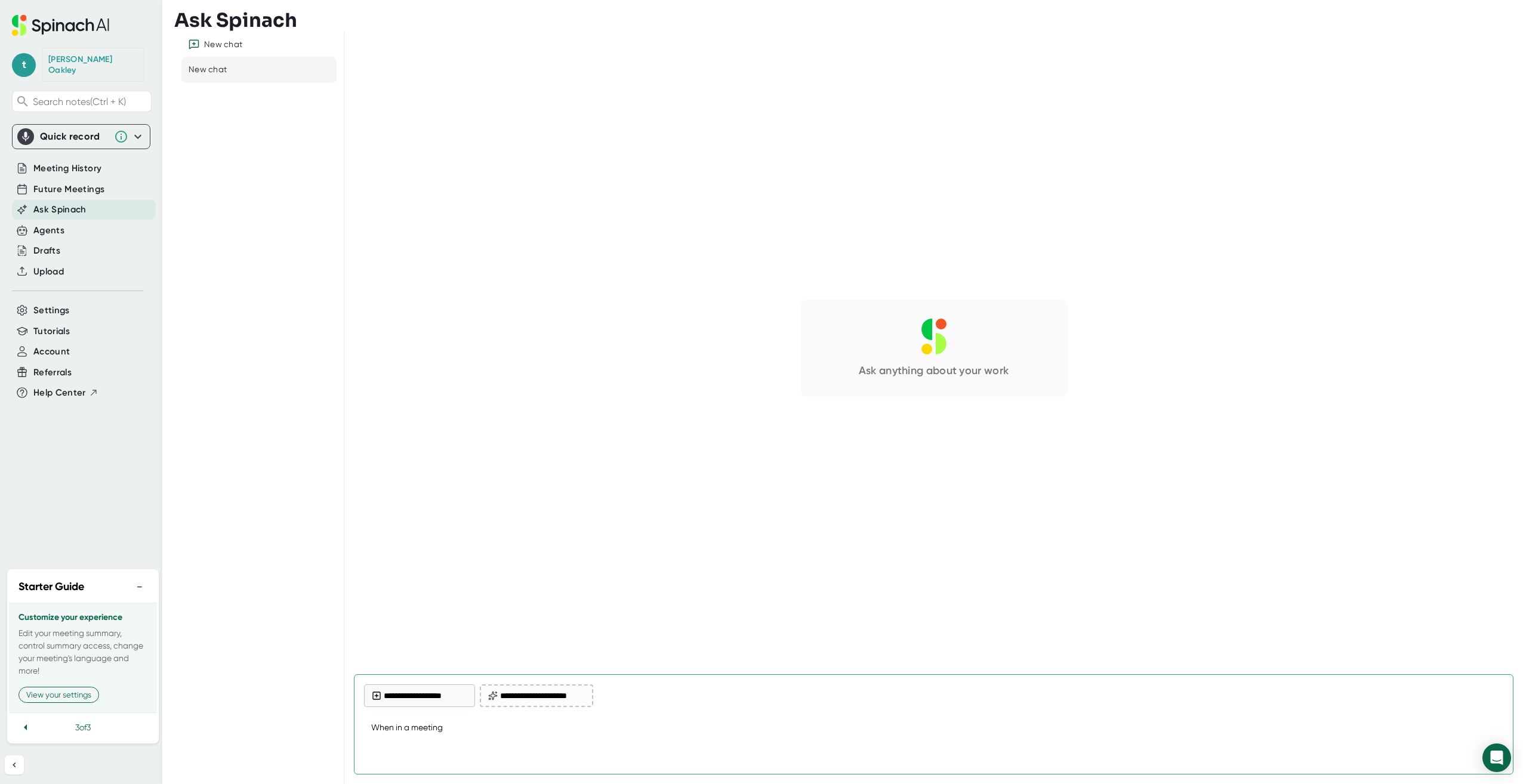
type textarea "x"
type textarea "When in a meeting,"
type textarea "x"
type textarea "When in a meeting, h"
type textarea "x"
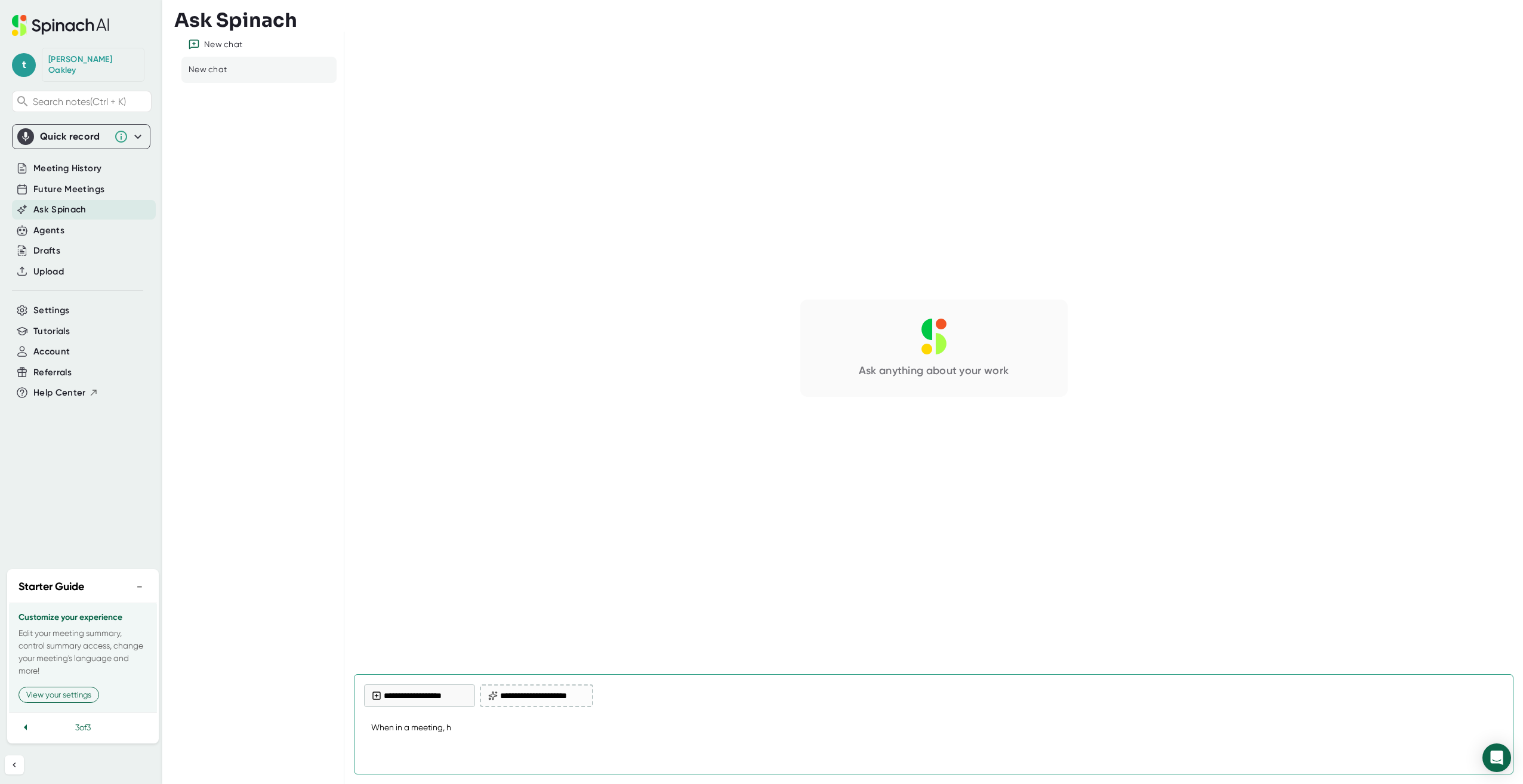
type textarea "When in a meeting, ho"
type textarea "x"
type textarea "When in a meeting, how"
type textarea "x"
type textarea "When in a meeting, how"
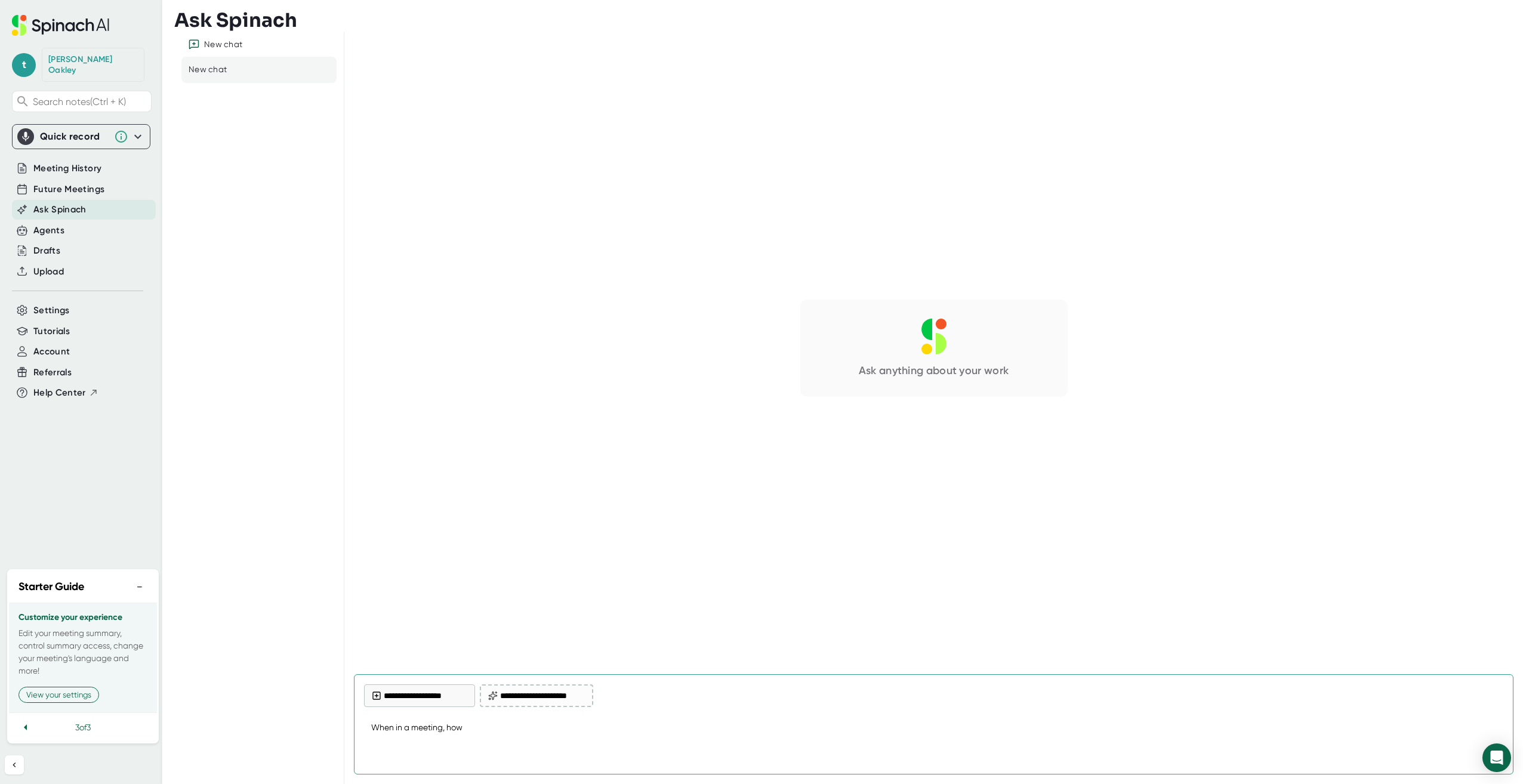
type textarea "x"
type textarea "When in a meeting, how d"
type textarea "x"
type textarea "When in a meeting, how do"
type textarea "x"
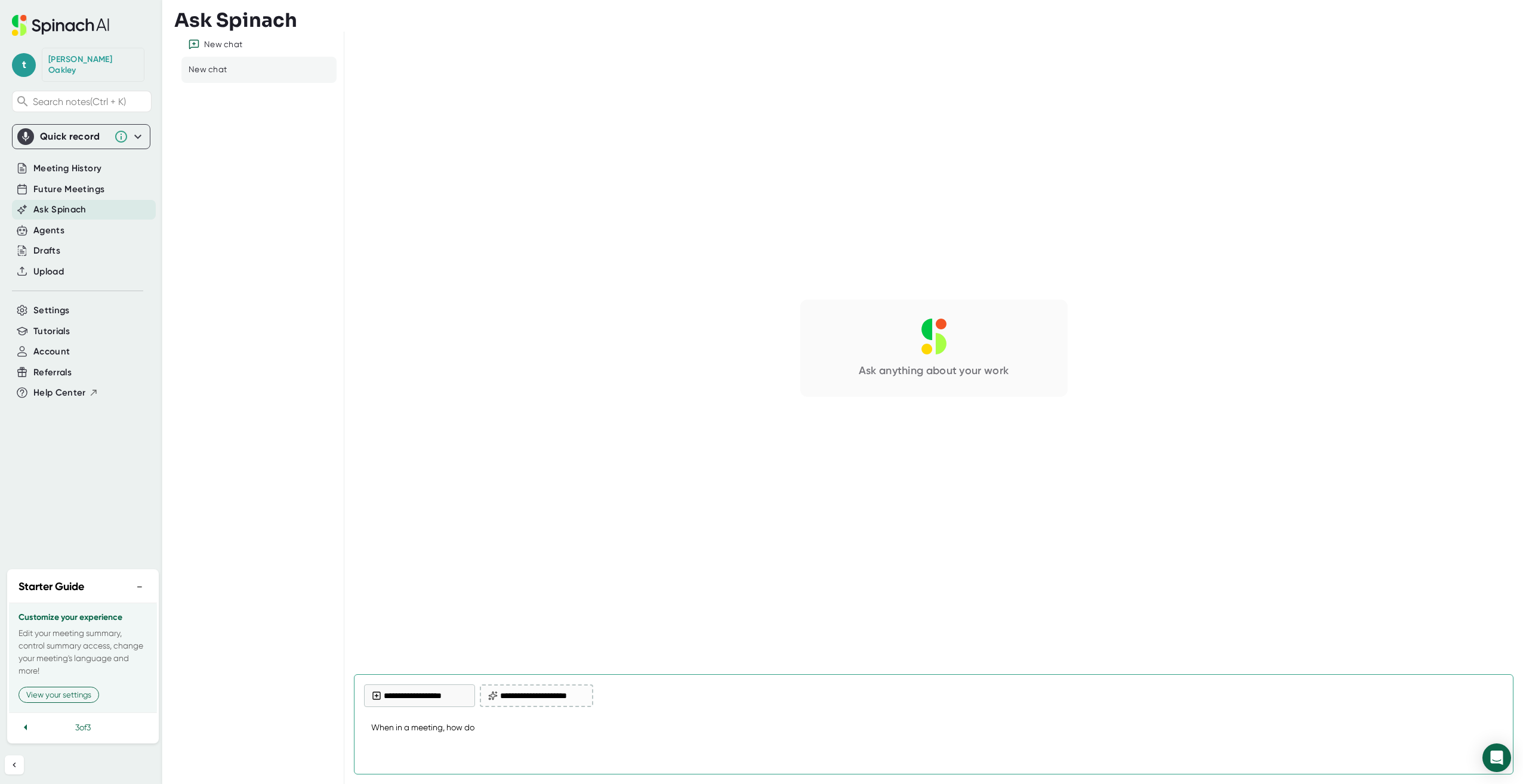
type textarea "When in a meeting, how do"
type textarea "x"
type textarea "When in a meeting, how do I"
type textarea "x"
type textarea "When in a meeting, how do I"
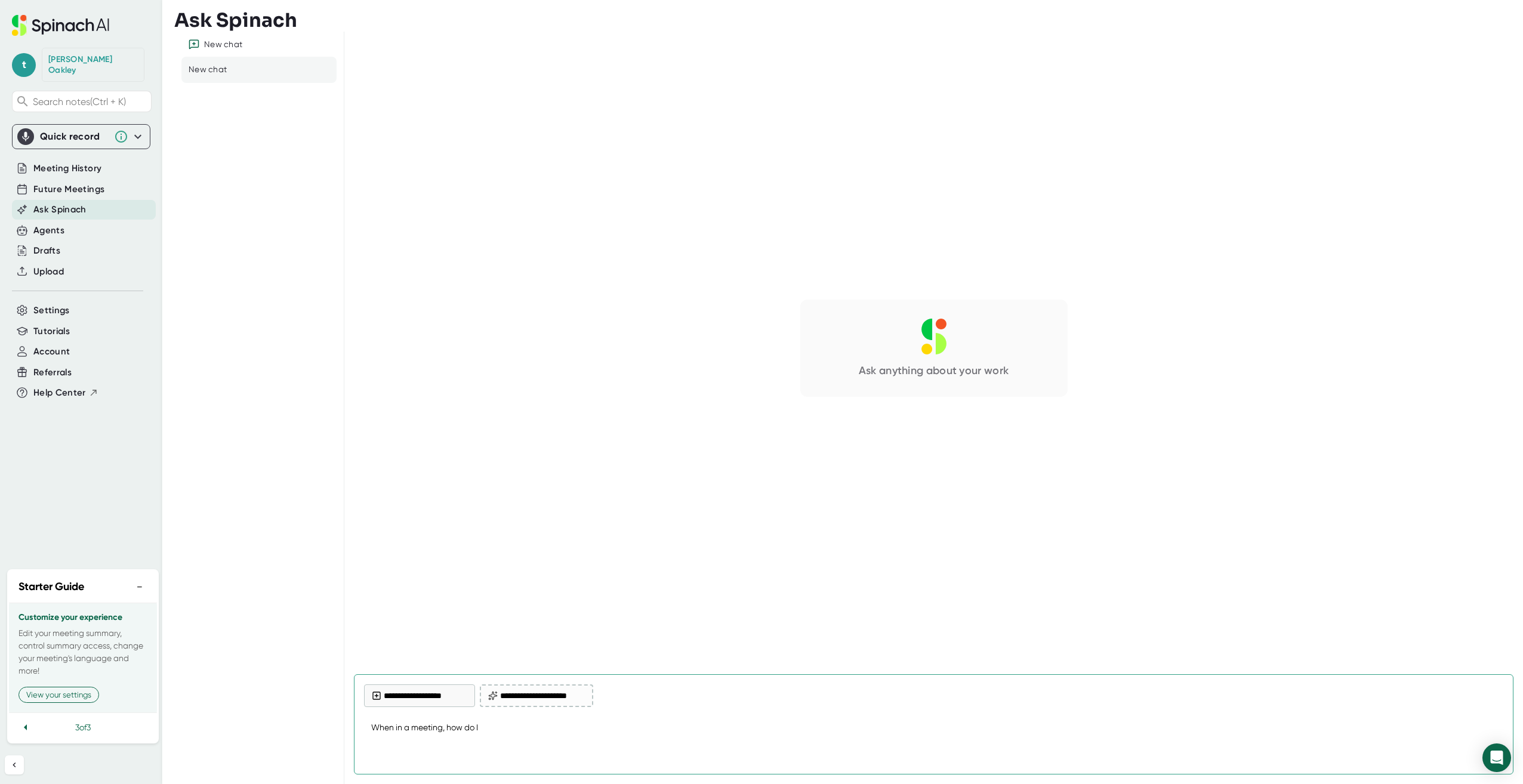
type textarea "x"
type textarea "When in a meeting, how do I p"
type textarea "x"
type textarea "When in a meeting, how do I pu"
type textarea "x"
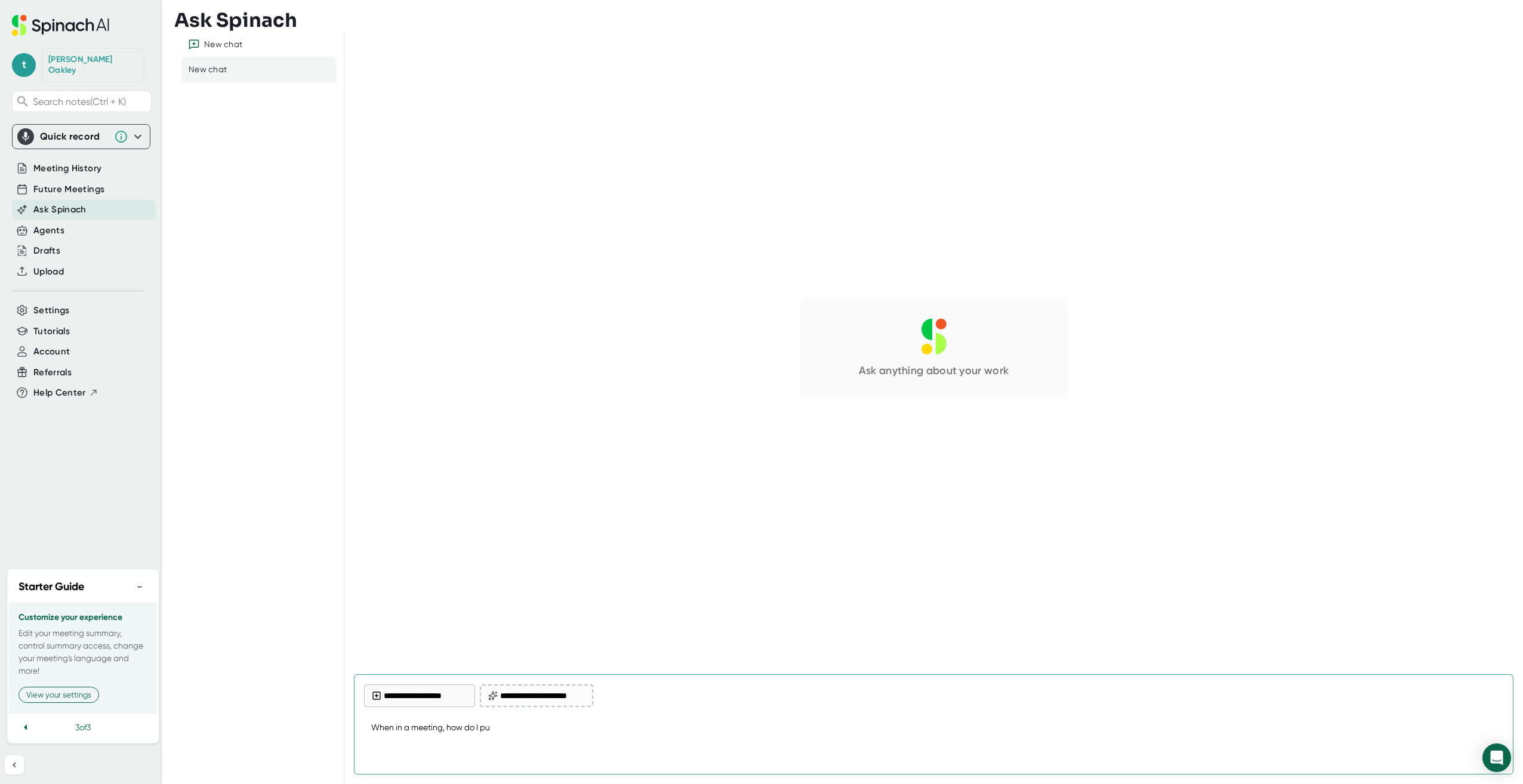
type textarea "When in a meeting, how do I pua"
type textarea "x"
type textarea "When in a meeting, how do I puas"
type textarea "x"
type textarea "When in a meeting, how do I puase"
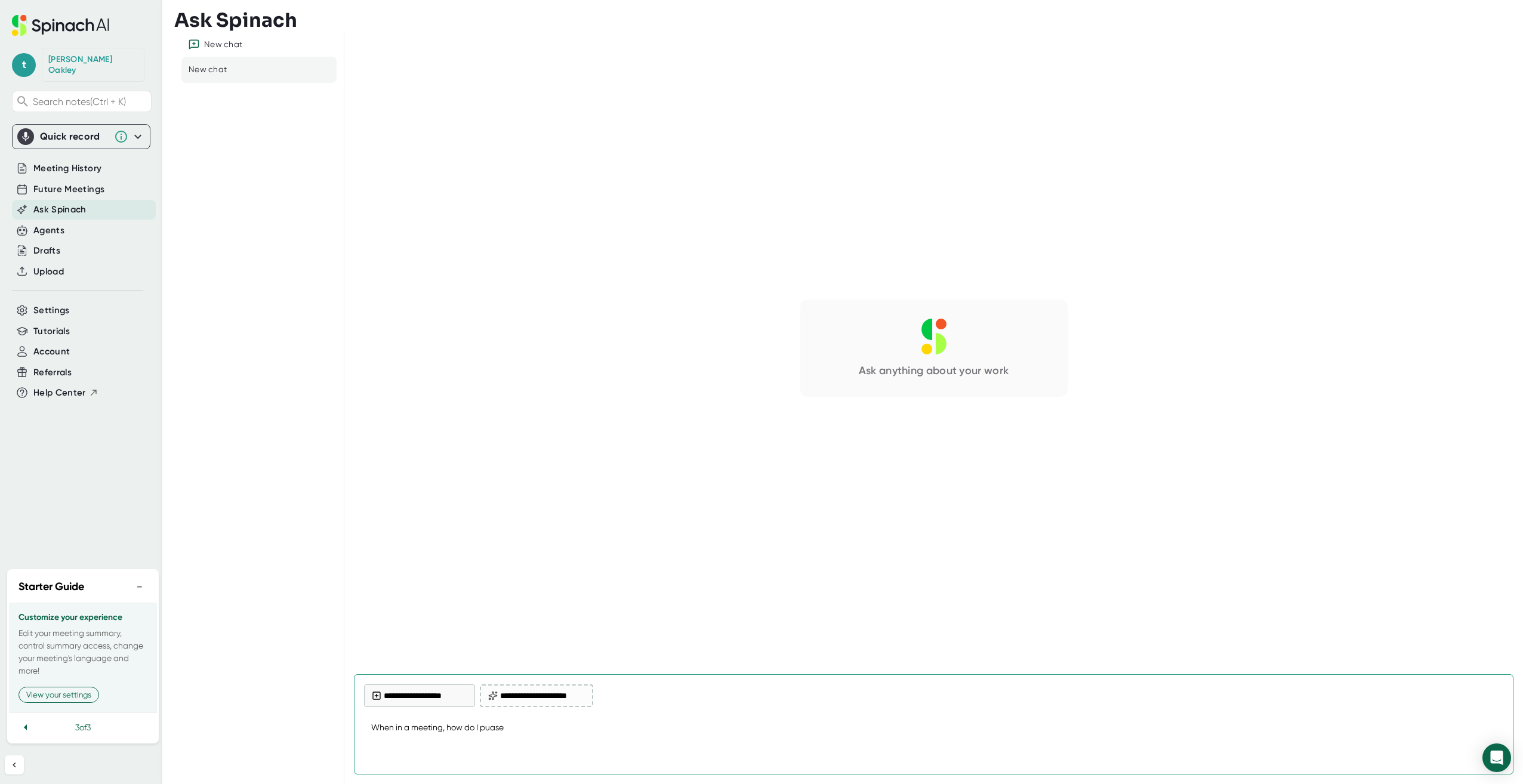
type textarea "x"
type textarea "When in a meeting, how do I puas"
type textarea "x"
type textarea "When in a meeting, how do I pua"
type textarea "x"
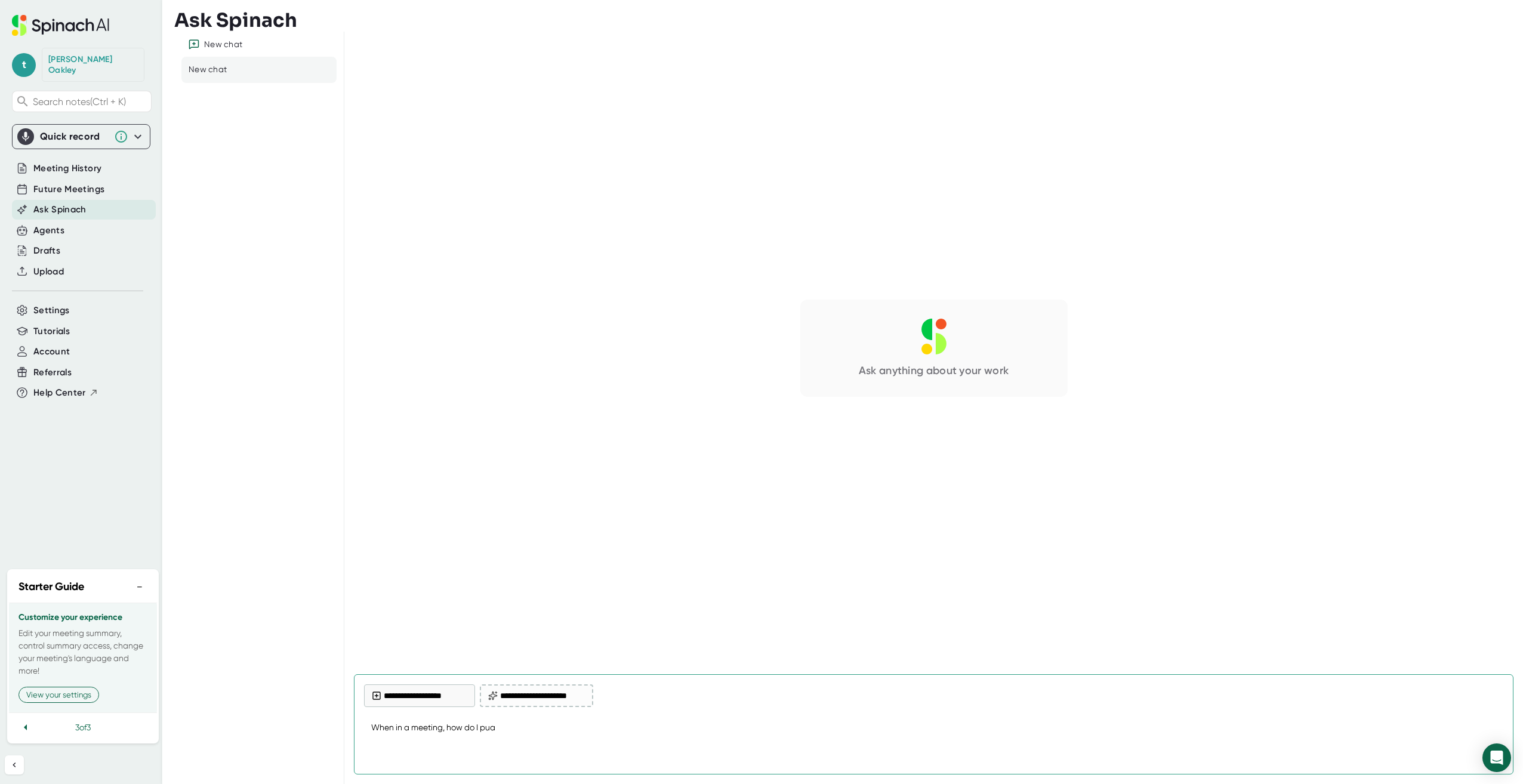
type textarea "When in a meeting, how do I pu"
type textarea "x"
type textarea "When in a meeting, how do I p"
type textarea "x"
type textarea "When in a meeting, how do I [GEOGRAPHIC_DATA]"
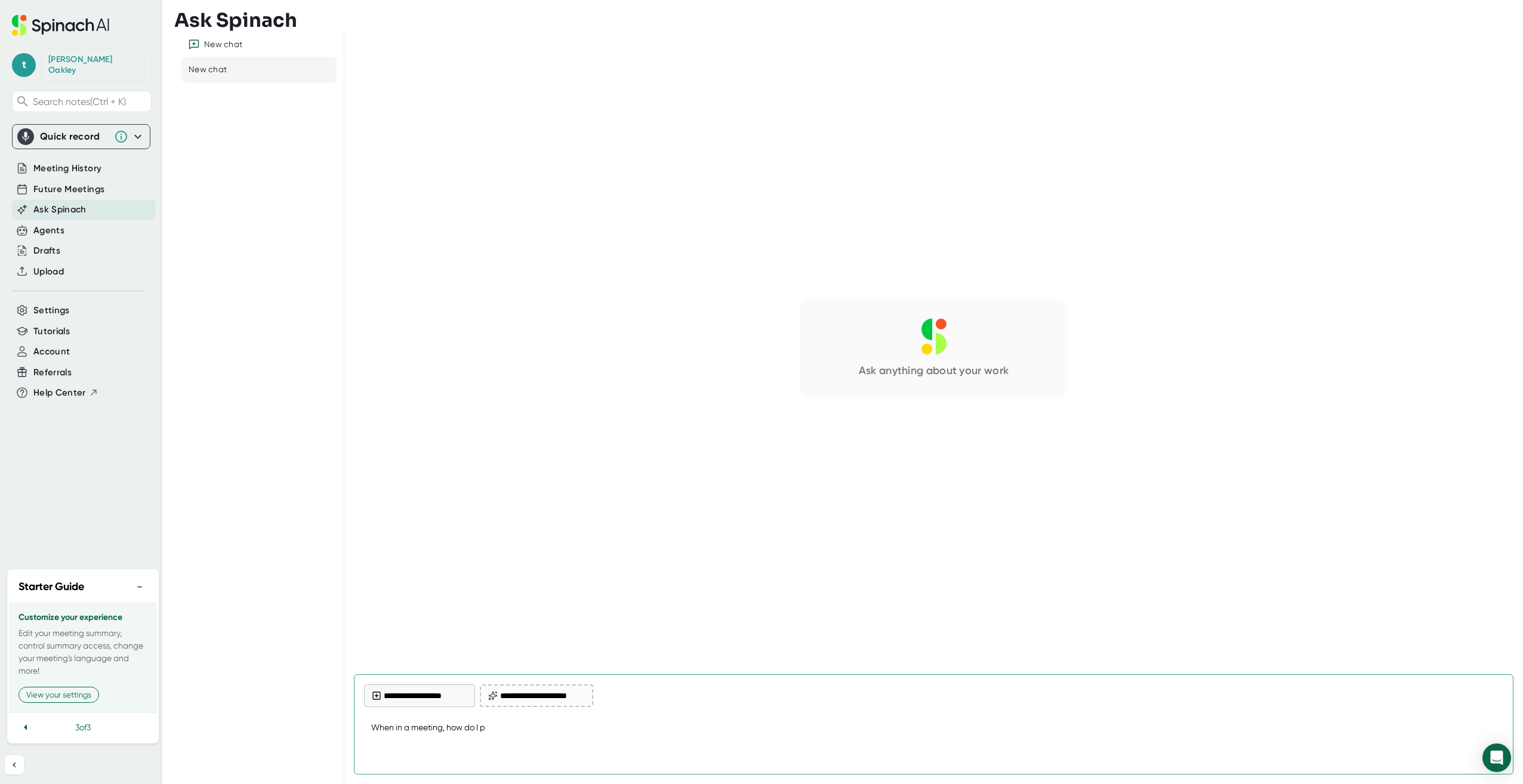
type textarea "x"
type textarea "When in a meeting, how do I pau"
type textarea "x"
type textarea "When in a meeting, how do I paus"
type textarea "x"
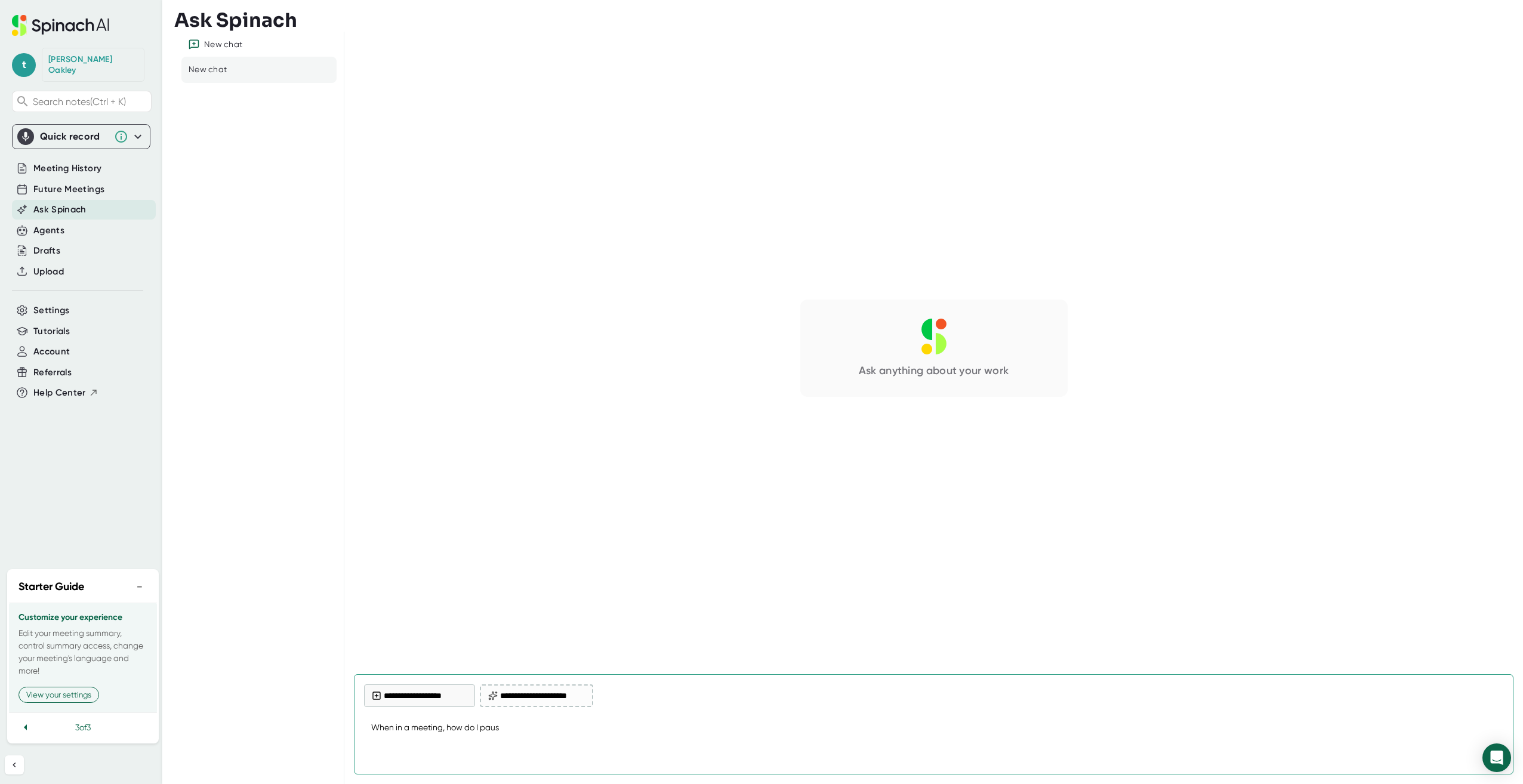
type textarea "When in a meeting, how do I pause"
type textarea "x"
type textarea "When in a meeting, how do I pause"
type textarea "x"
type textarea "When in a meeting, how do I pause t"
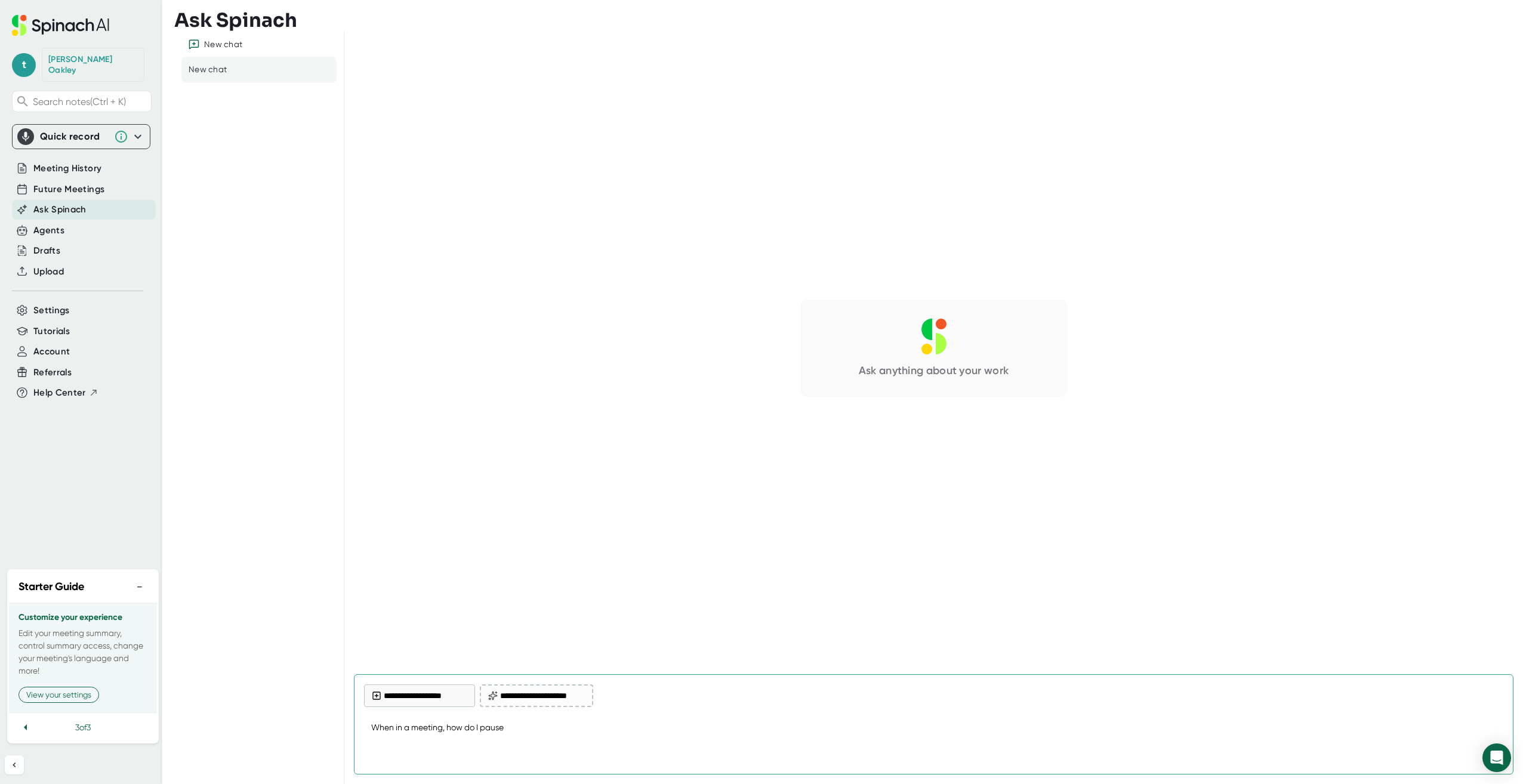
type textarea "x"
type textarea "When in a meeting, how do I pause th"
type textarea "x"
type textarea "When in a meeting, how do I pause the"
type textarea "x"
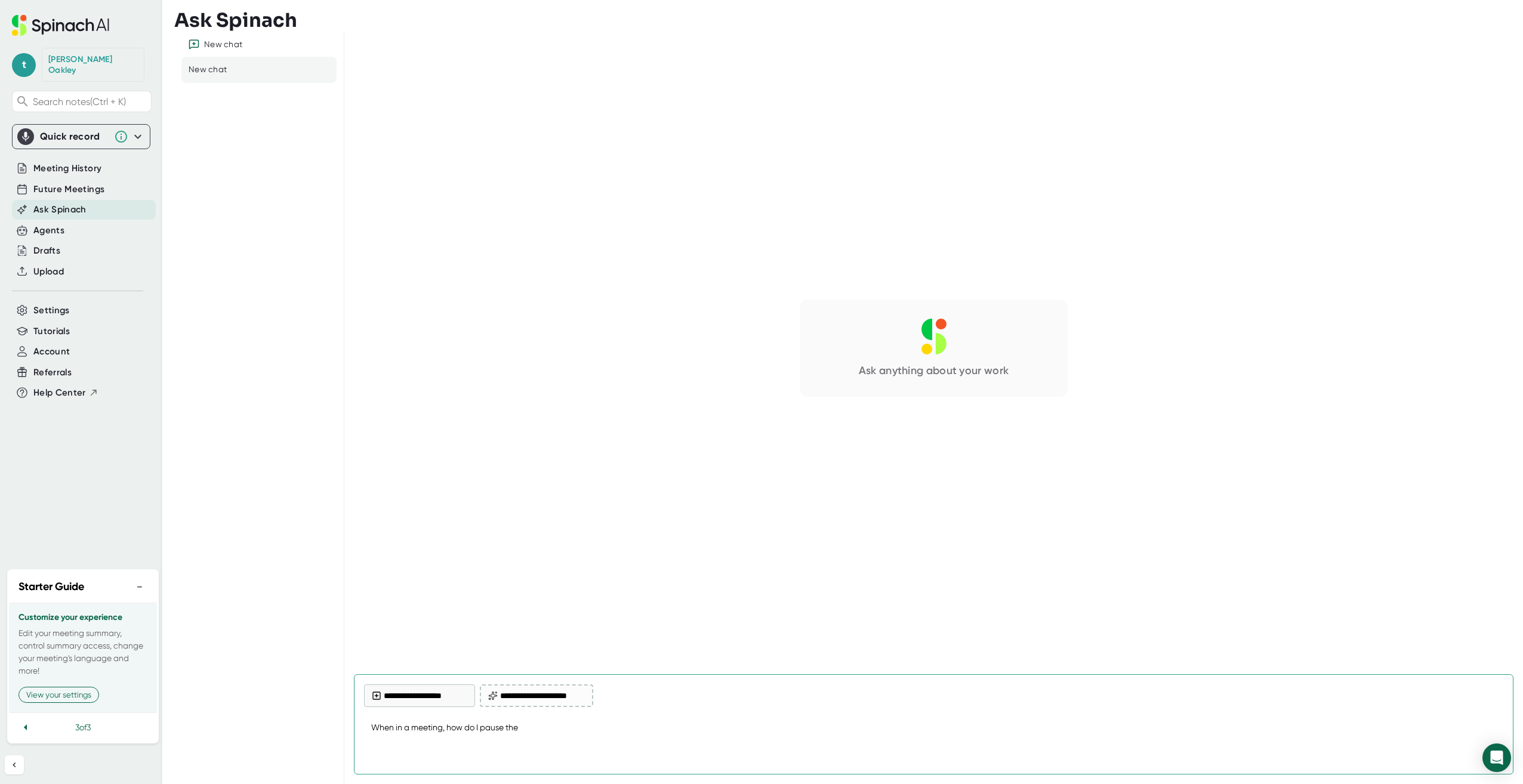
type textarea "When in a meeting, how do I pause the"
type textarea "x"
type textarea "When in a meeting, how do I pause the S"
type textarea "x"
type textarea "When in a meeting, how do I pause the Sp"
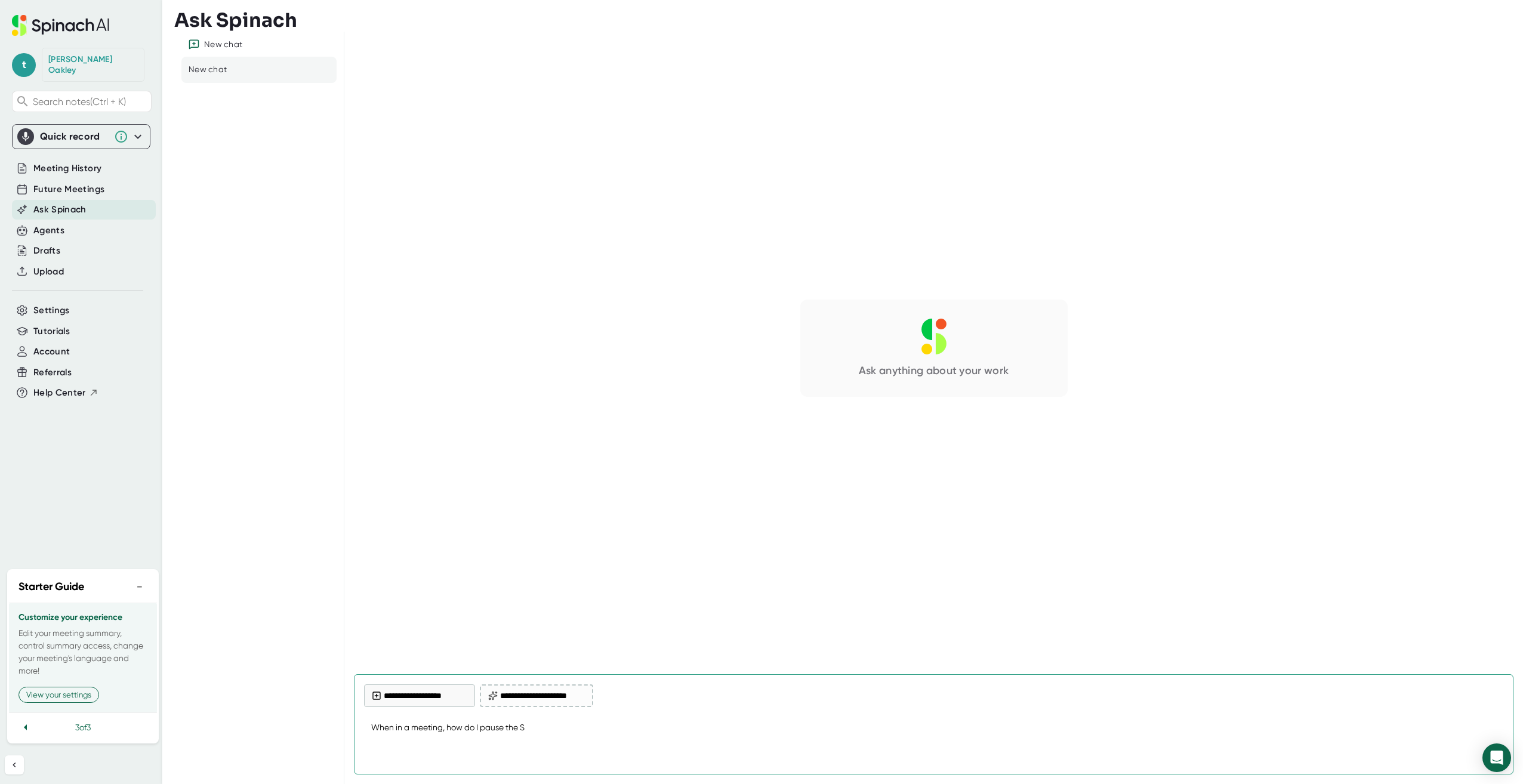
type textarea "x"
type textarea "When in a meeting, how do I pause the Spi"
type textarea "x"
type textarea "When in a meeting, how do I pause the Spin"
type textarea "x"
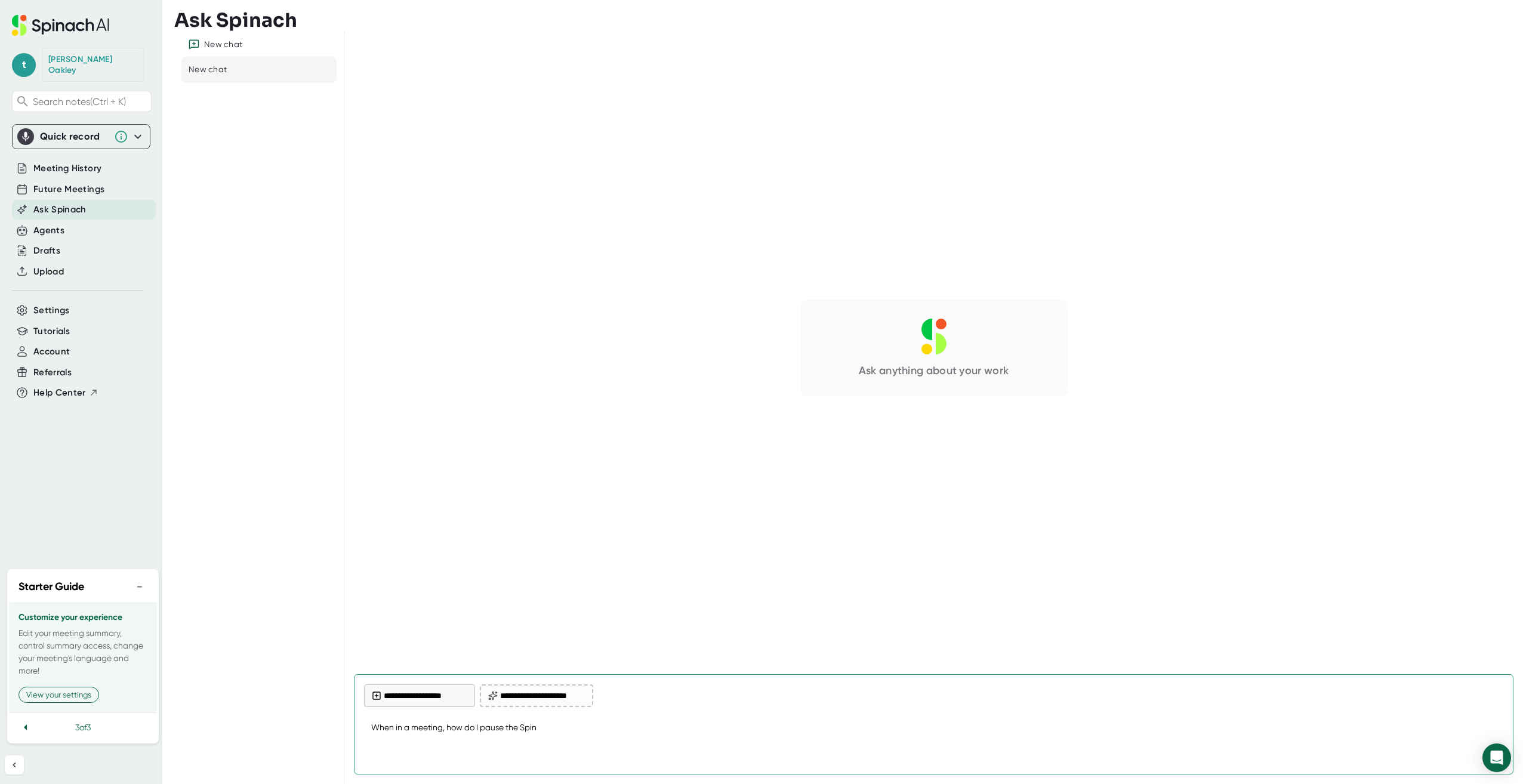
type textarea "When in a meeting, how do I pause the [PERSON_NAME]"
type textarea "x"
type textarea "When in a meeting, how do I pause the Spinac"
type textarea "x"
type textarea "When in a meeting, how do I pause the Spinach"
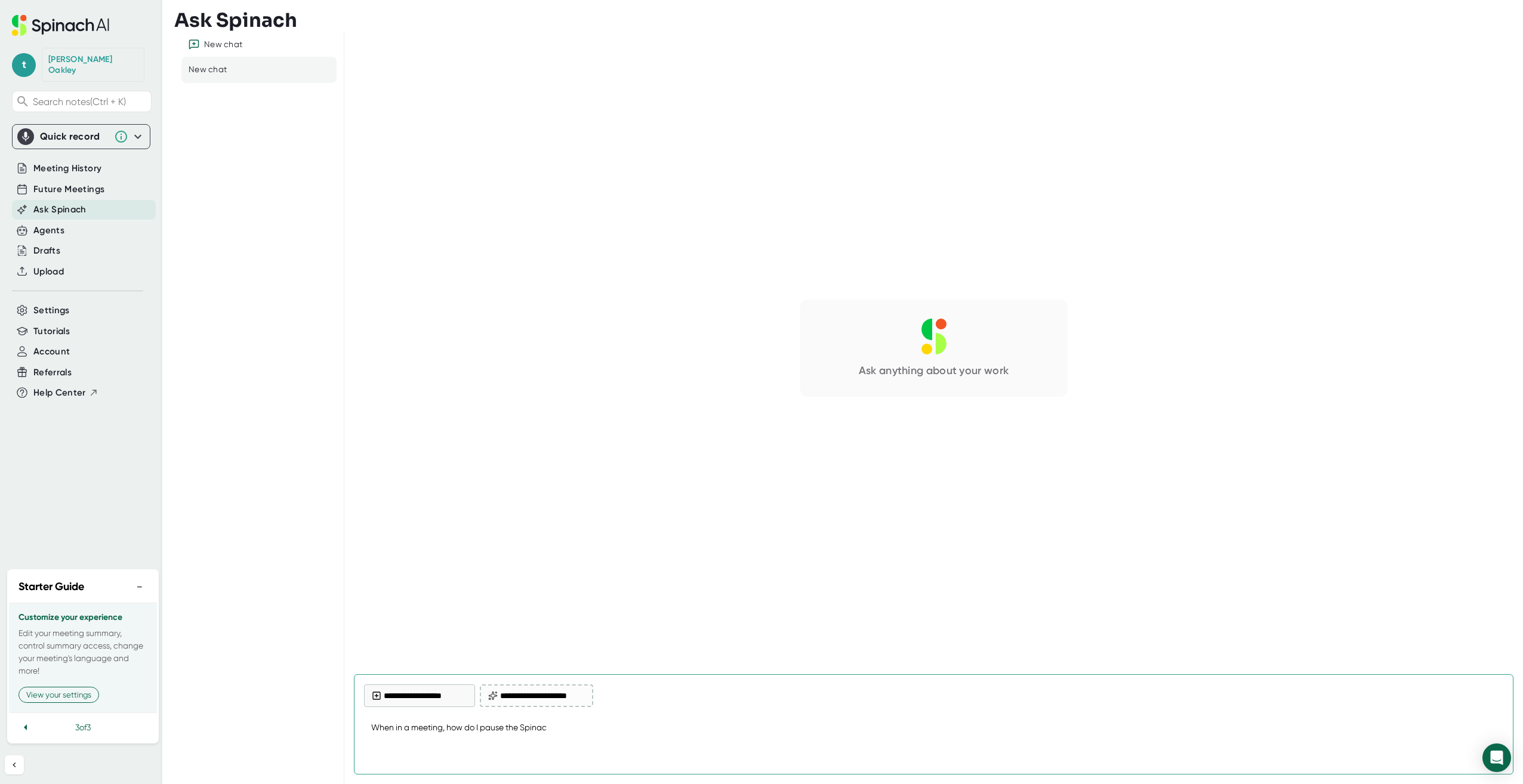
type textarea "x"
type textarea "When in a meeting, how do I pause the Spinach"
type textarea "x"
type textarea "When in a meeting, how do I pause the Spinach r"
type textarea "x"
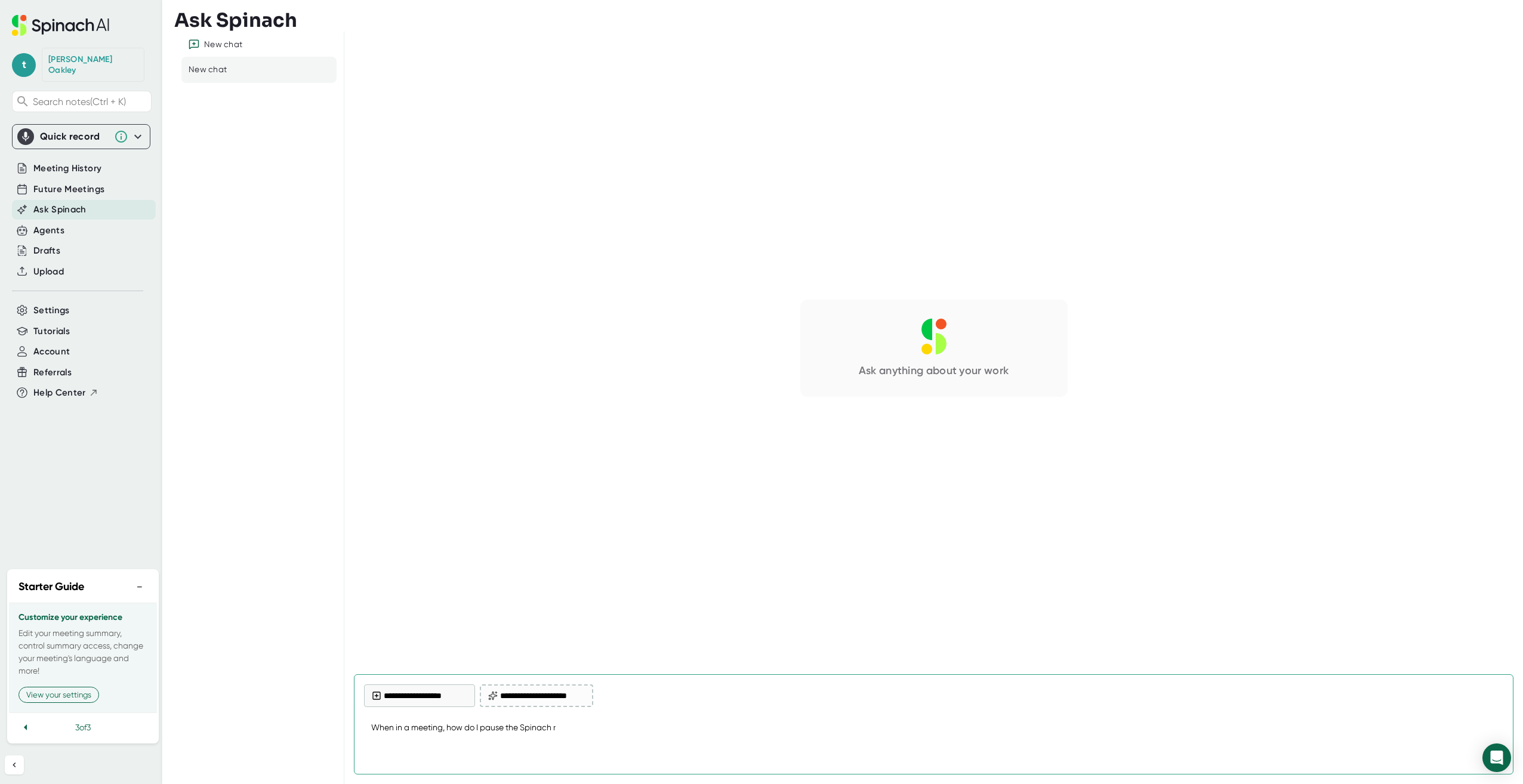
type textarea "When in a meeting, how do I pause the Spinach re"
type textarea "x"
type textarea "When in a meeting, how do I pause the Spinach rec"
type textarea "x"
type textarea "When in a meeting, how do I pause the Spinach reco"
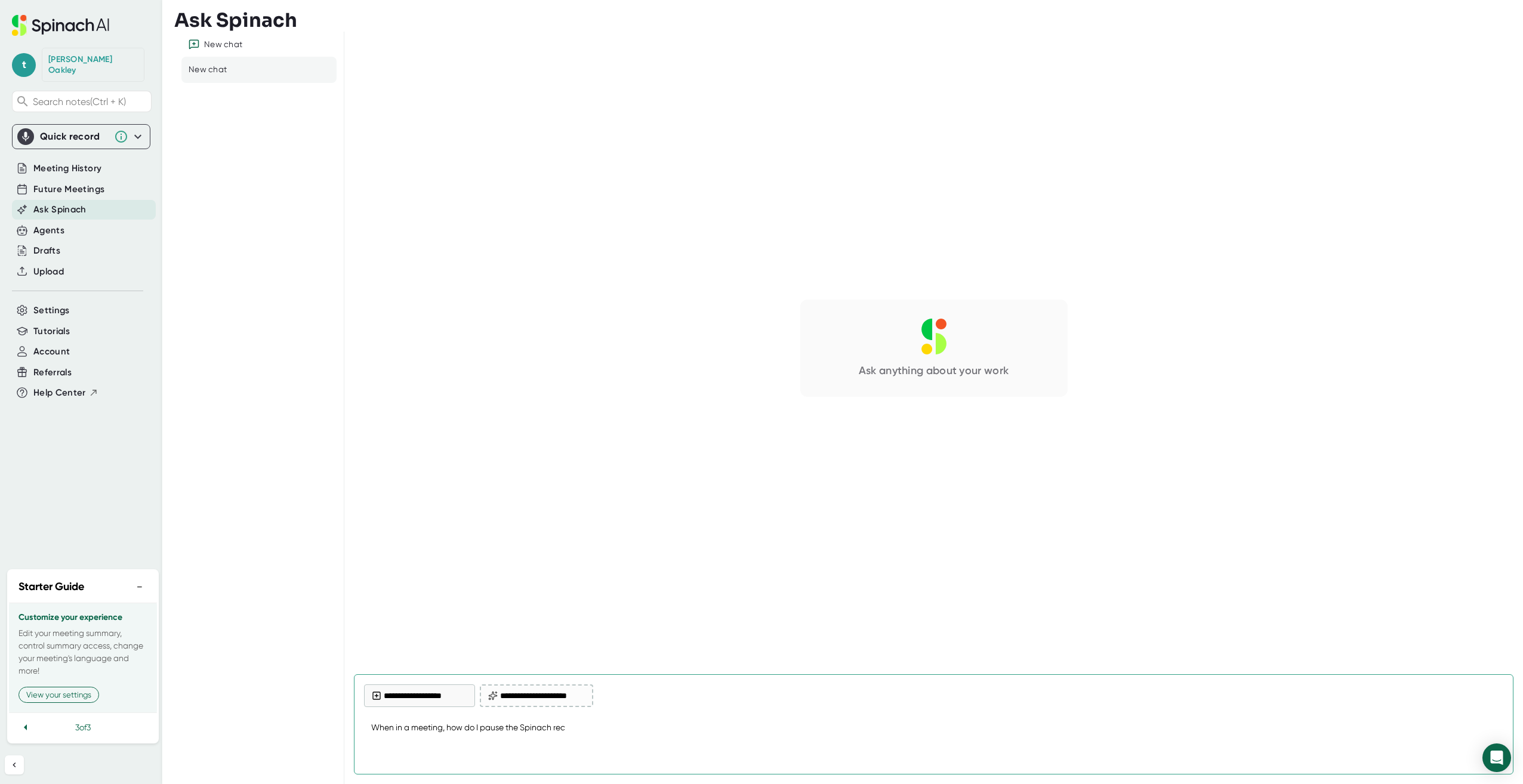
type textarea "x"
type textarea "When in a meeting, how do I pause the Spinach recor"
type textarea "x"
type textarea "When in a meeting, how do I pause the Spinach record"
type textarea "x"
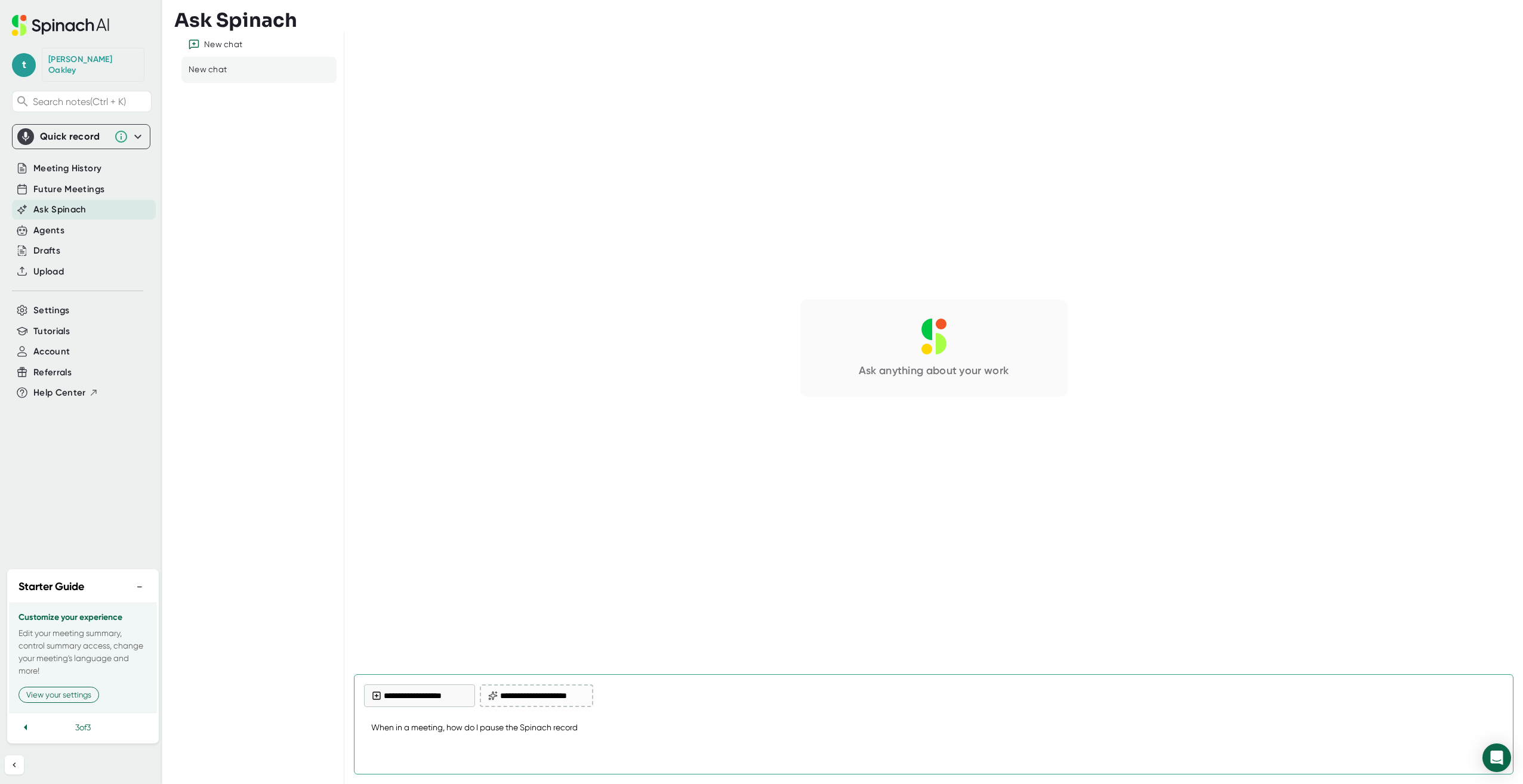
type textarea "When in a meeting, how do I pause the Spinach recordi"
type textarea "x"
type textarea "When in a meeting, how do I pause the Spinach recordin"
type textarea "x"
type textarea "When in a meeting, how do I pause the Spinach recording"
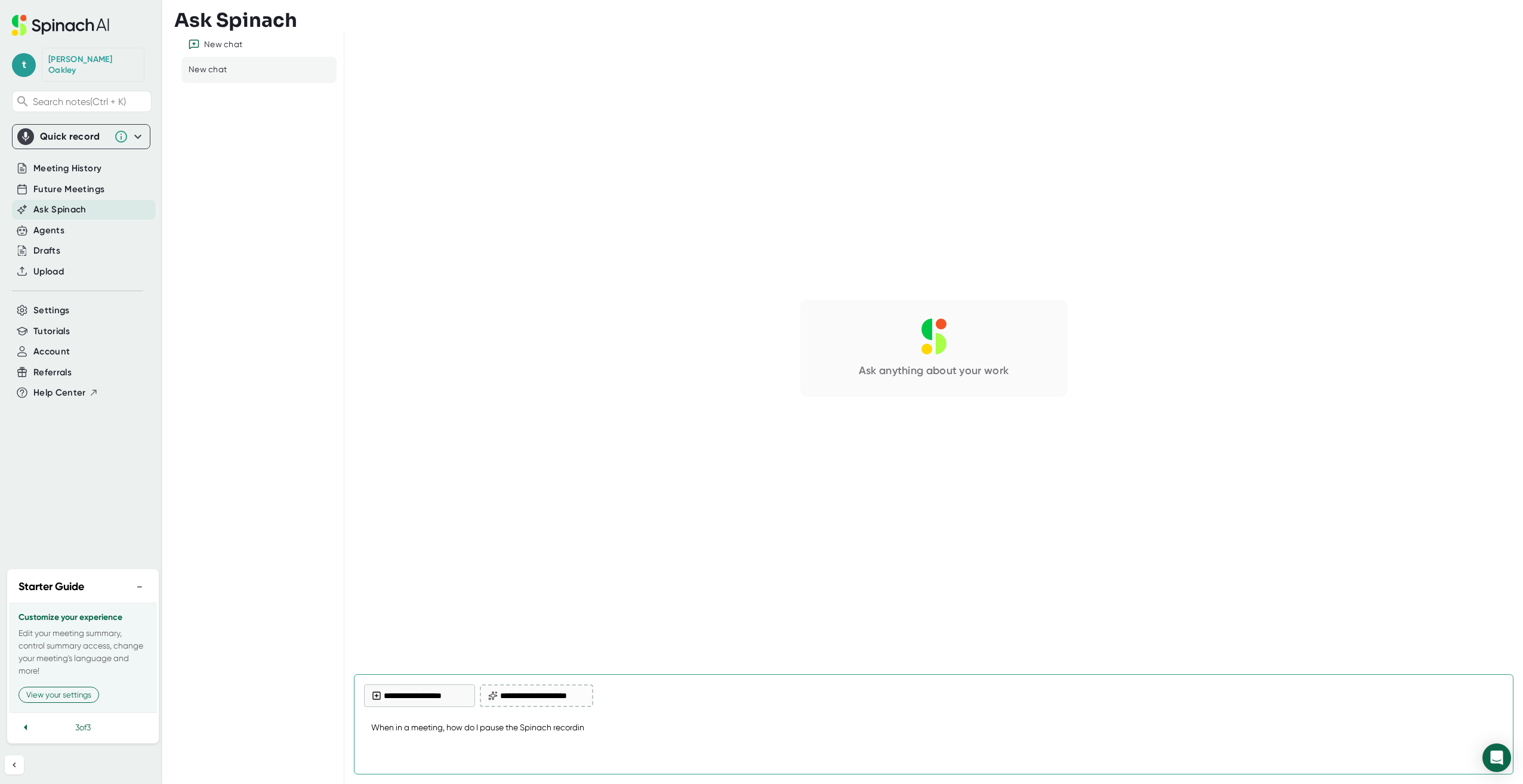
type textarea "x"
type textarea "When in a meeting, how do I pause the Spinach recording?"
type textarea "x"
type textarea "When in a meeting, how do I pause the Spinach recording"
type textarea "x"
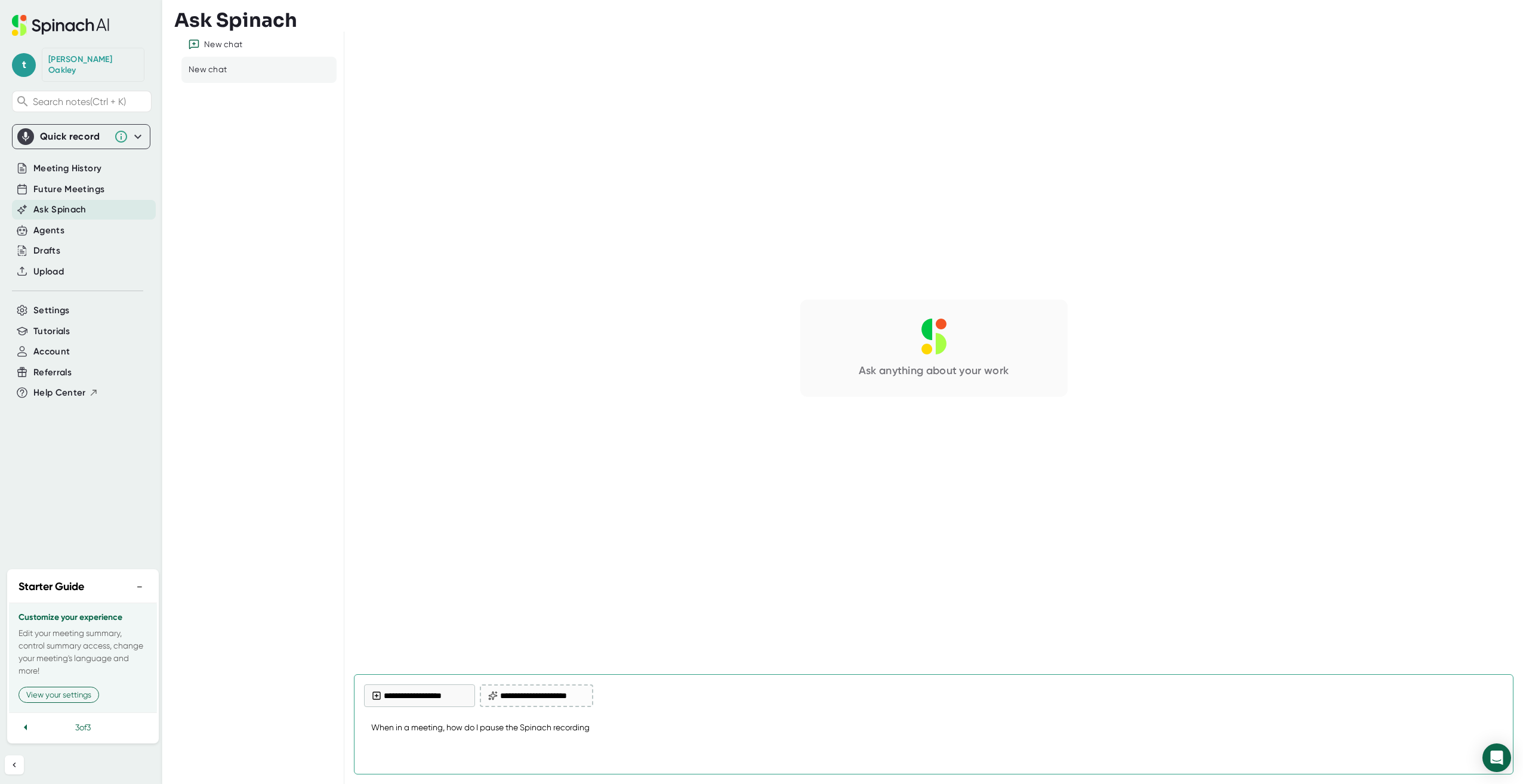
type textarea "When in a meeting, how do I pause the Spinach recordin"
type textarea "x"
type textarea "When in a meeting, how do I pause the Spinach recordi"
type textarea "x"
type textarea "When in a meeting, how do I pause the Spinach record"
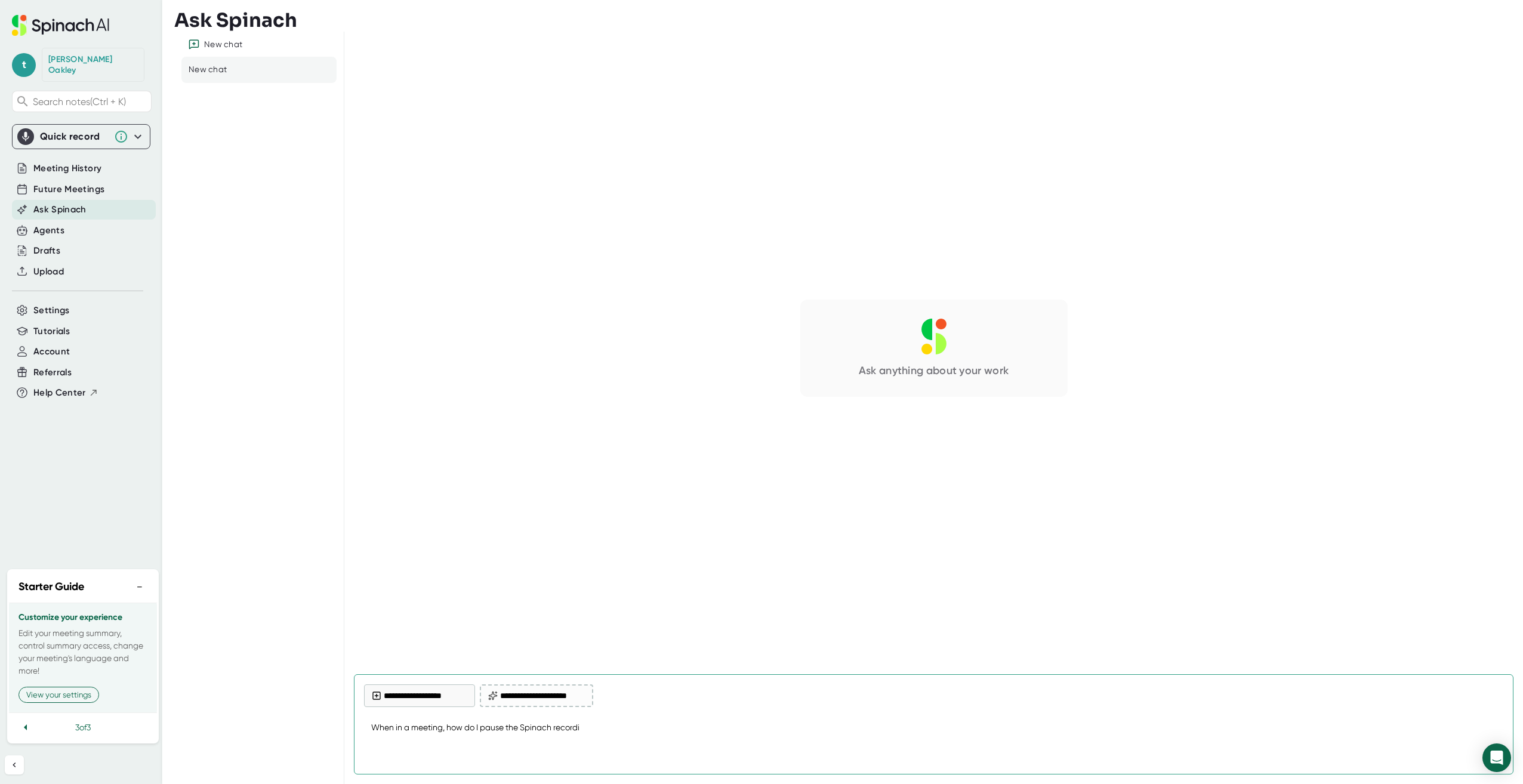
type textarea "x"
type textarea "When in a meeting, how do I pause the Spinach recor"
type textarea "x"
type textarea "When in a meeting, how do I pause the Spinach reco"
type textarea "x"
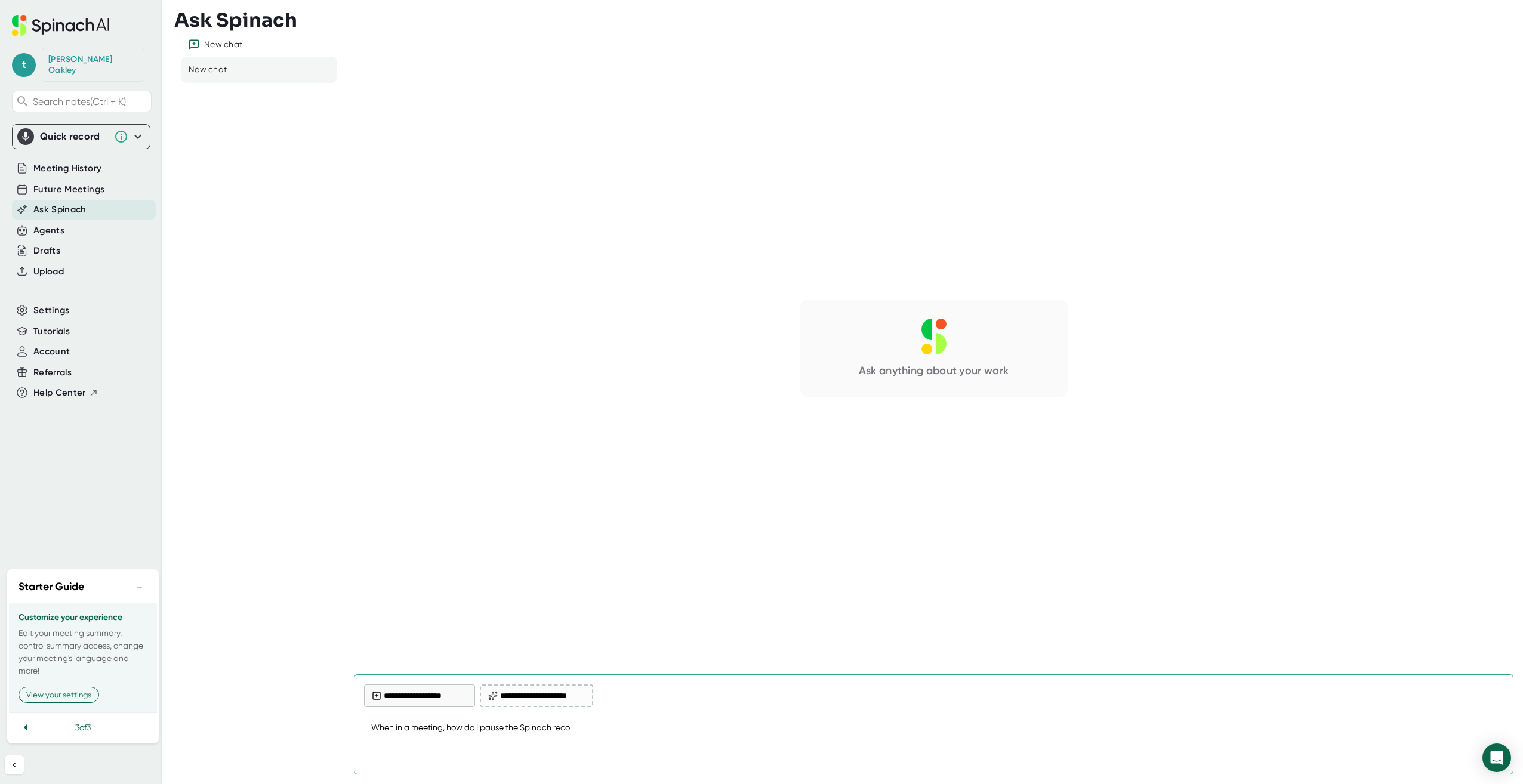
type textarea "When in a meeting, how do I pause the Spinach rec"
type textarea "x"
type textarea "When in a meeting, how do I pause the Spinach re"
type textarea "x"
type textarea "When in a meeting, how do I pause the Spinach r"
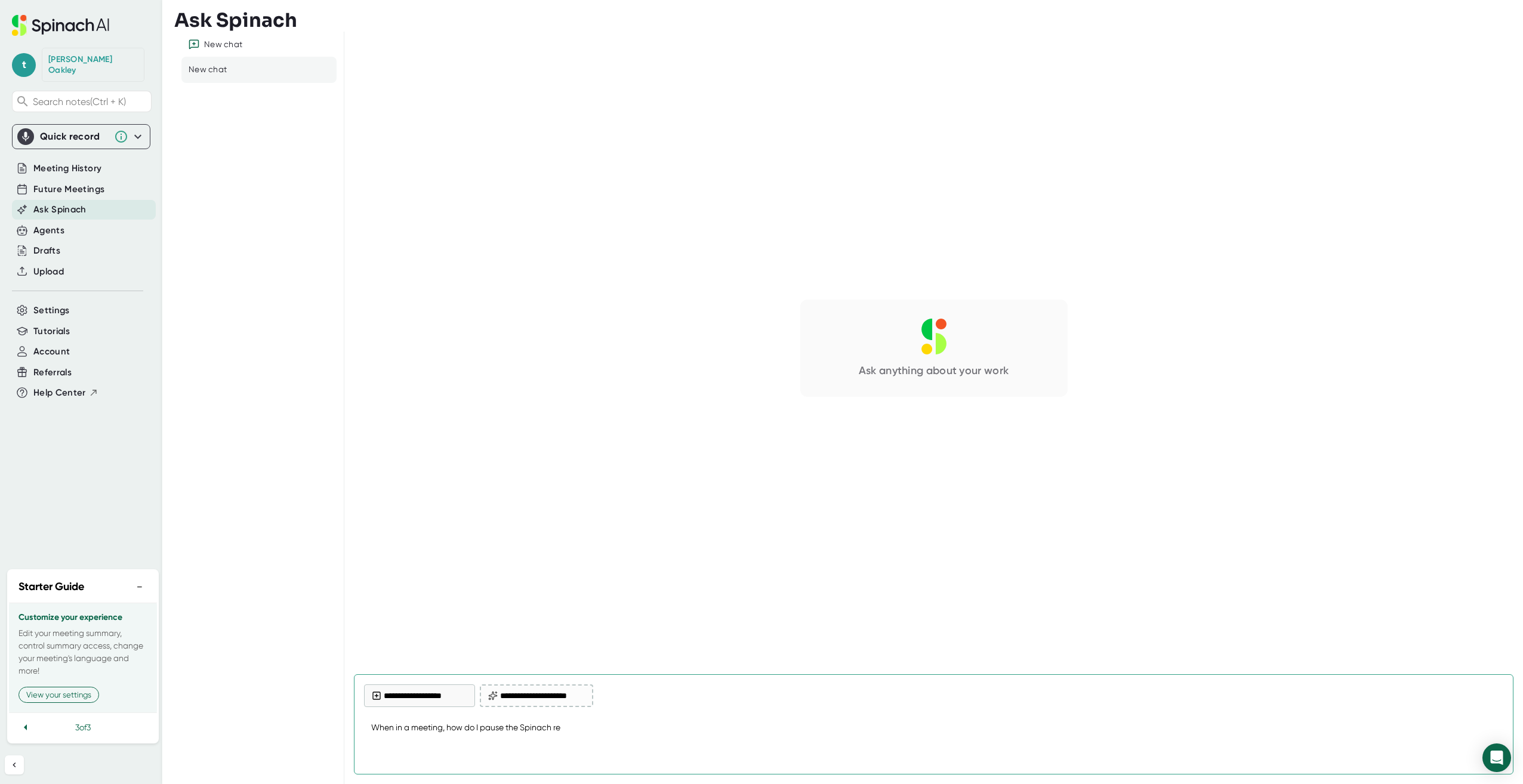
type textarea "x"
type textarea "When in a meeting, how do I pause the Spinach"
type textarea "x"
type textarea "When in a meeting, how do I pause the Spinach"
type textarea "x"
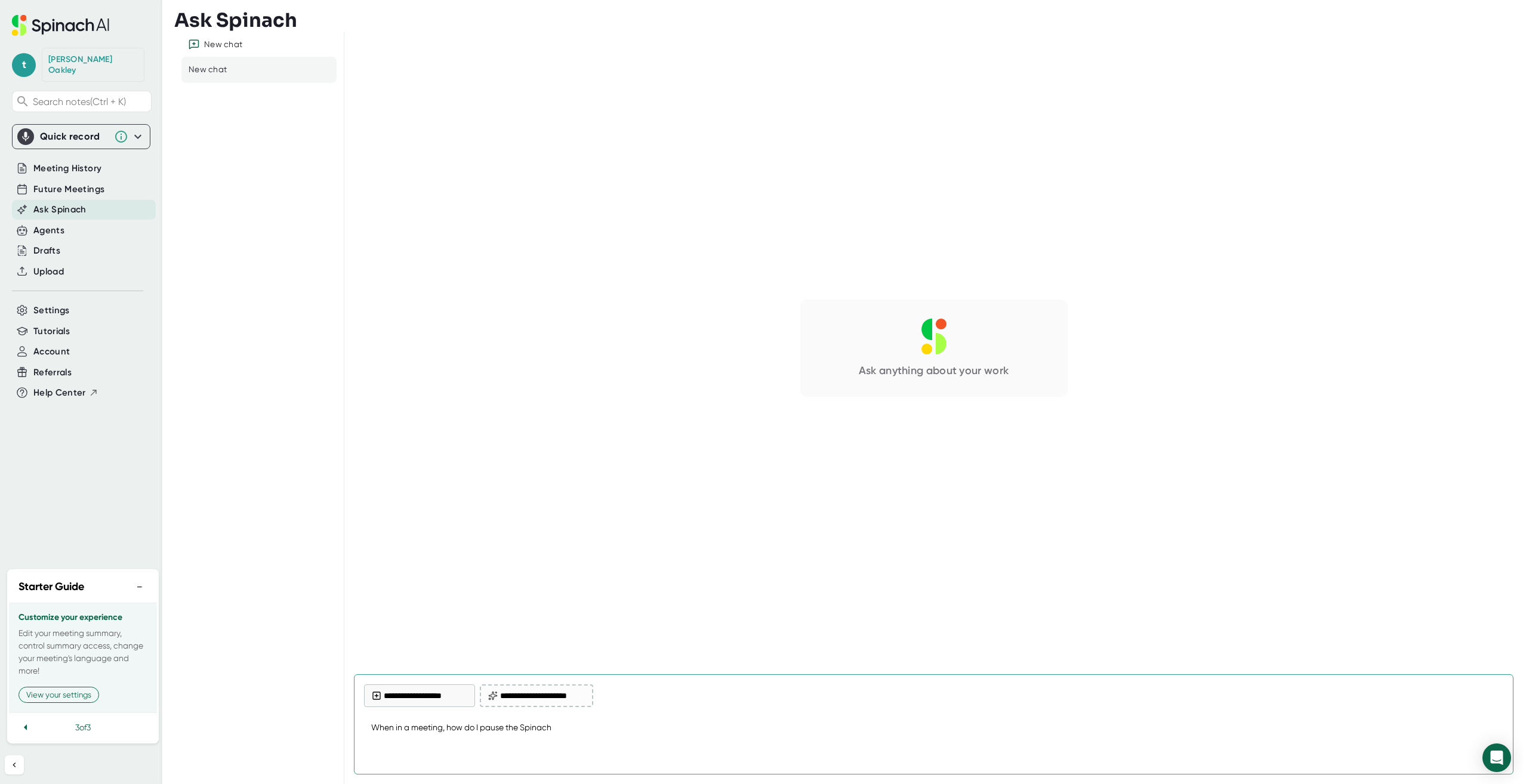
type textarea "When in a meeting, how do I pause the Spinac"
type textarea "x"
type textarea "When in a meeting, how do I pause the [PERSON_NAME]"
type textarea "x"
type textarea "When in a meeting, how do I pause the Spin"
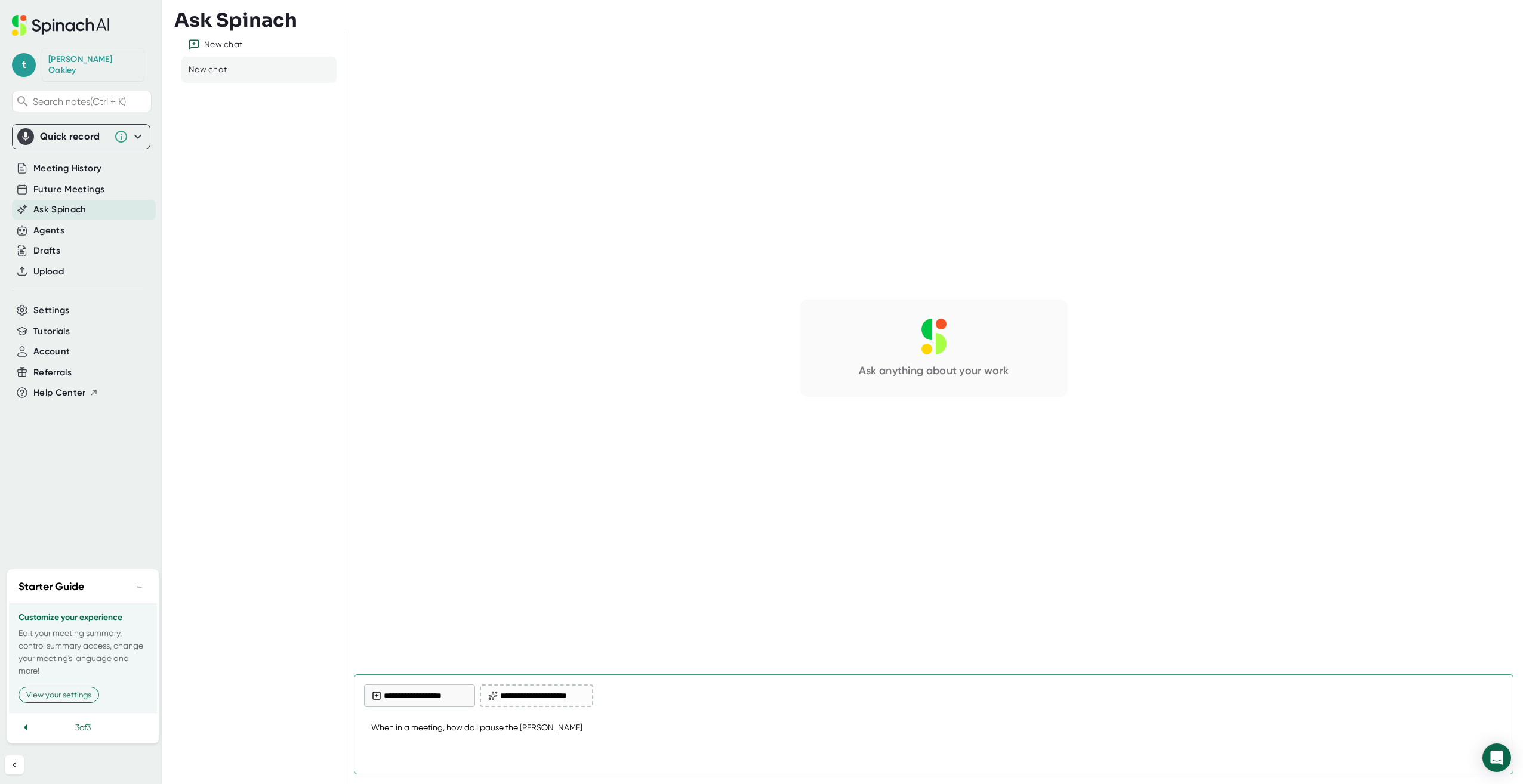
type textarea "x"
type textarea "When in a meeting, how do I pause the Spi"
type textarea "x"
type textarea "When in a meeting, how do I pause the Sp"
type textarea "x"
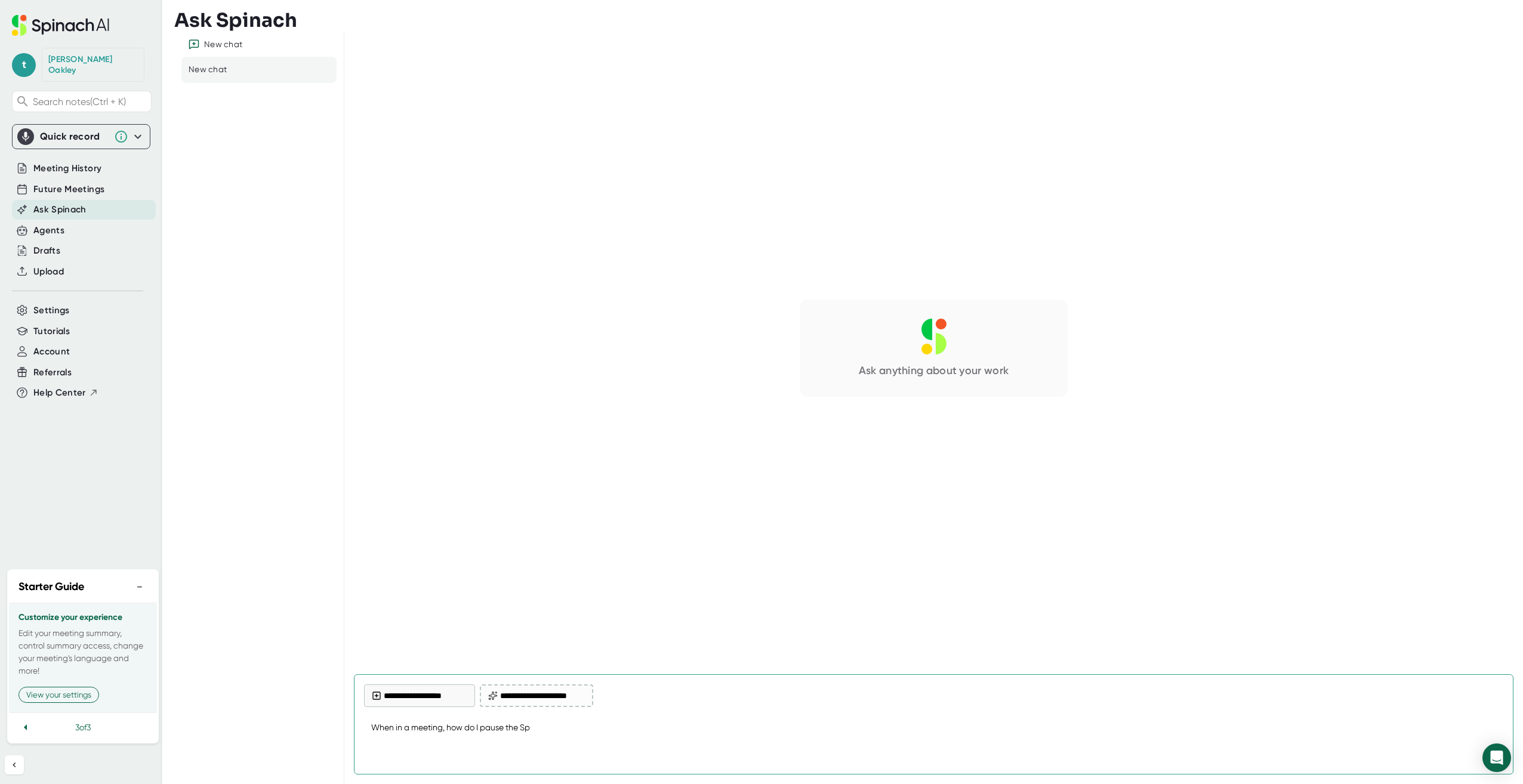
type textarea "When in a meeting, how do I pause the S"
type textarea "x"
type textarea "When in a meeting, how do I pause the"
type textarea "x"
type textarea "When in a meeting, how do I pause the"
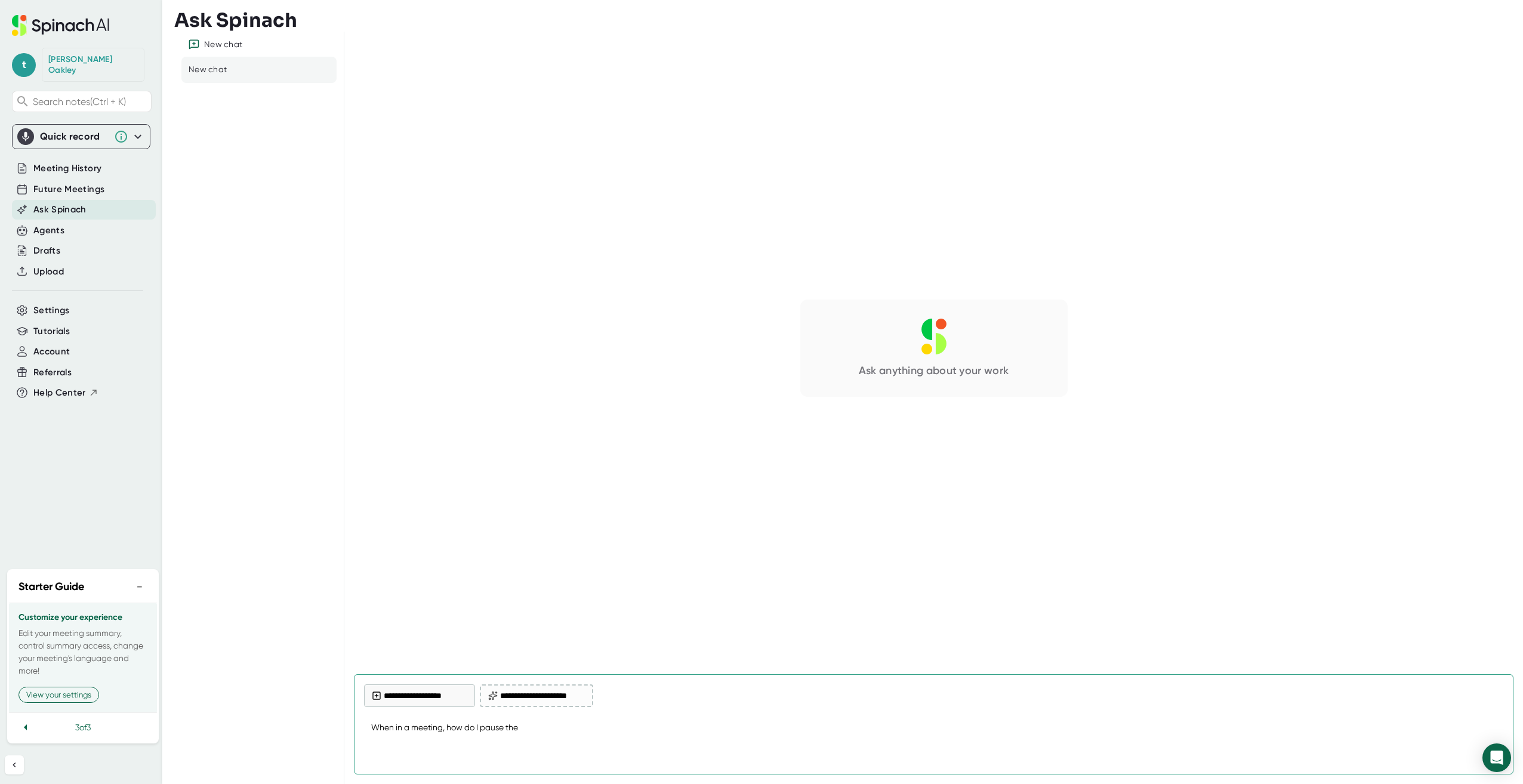
type textarea "x"
type textarea "When in a meeting, how do I pause th"
type textarea "x"
type textarea "When in a meeting, how do I pause t"
type textarea "x"
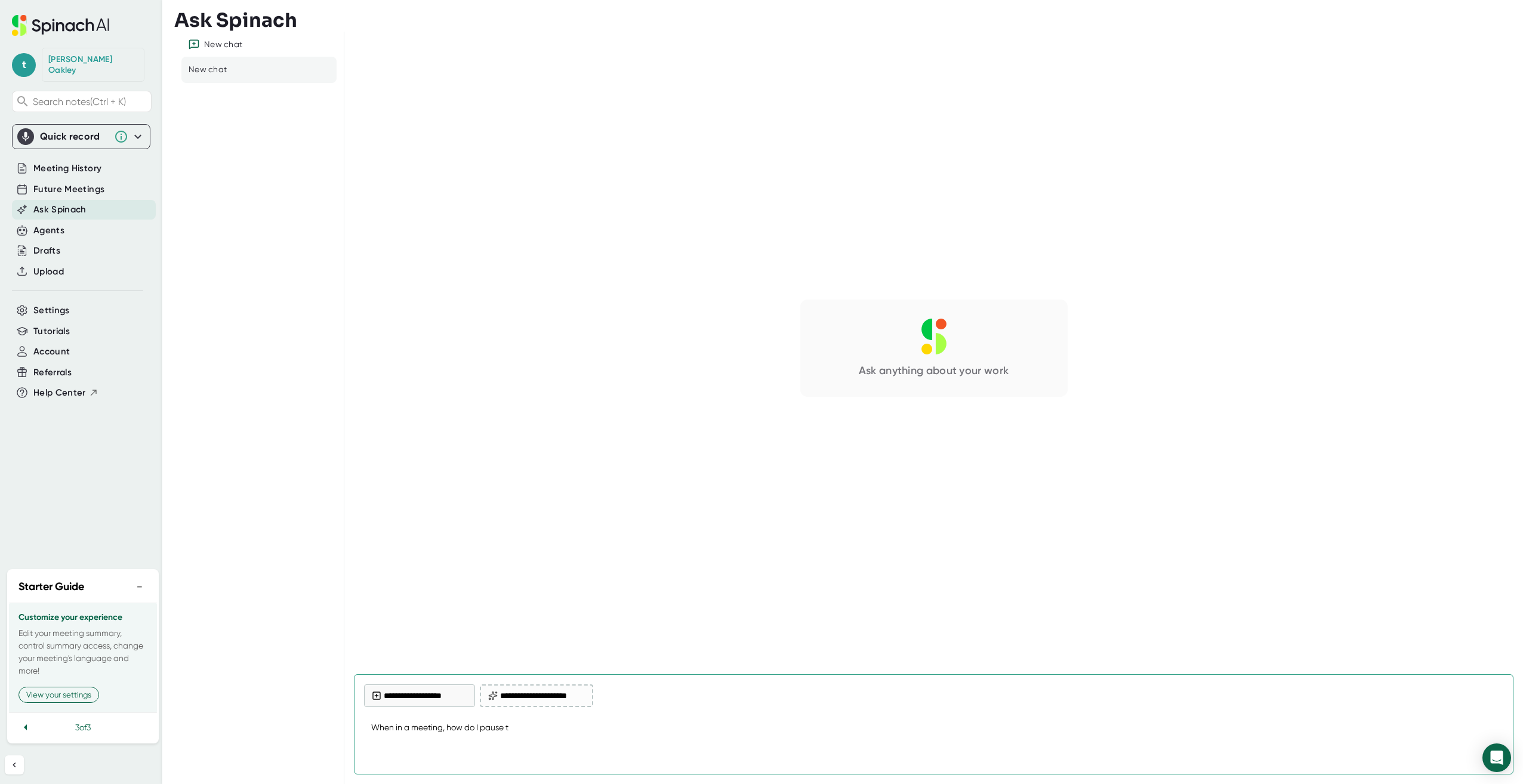
type textarea "When in a meeting, how do I pause"
type textarea "x"
type textarea "When in a meeting, how do I pause S"
type textarea "x"
type textarea "When in a meeting, how do I pause Sp"
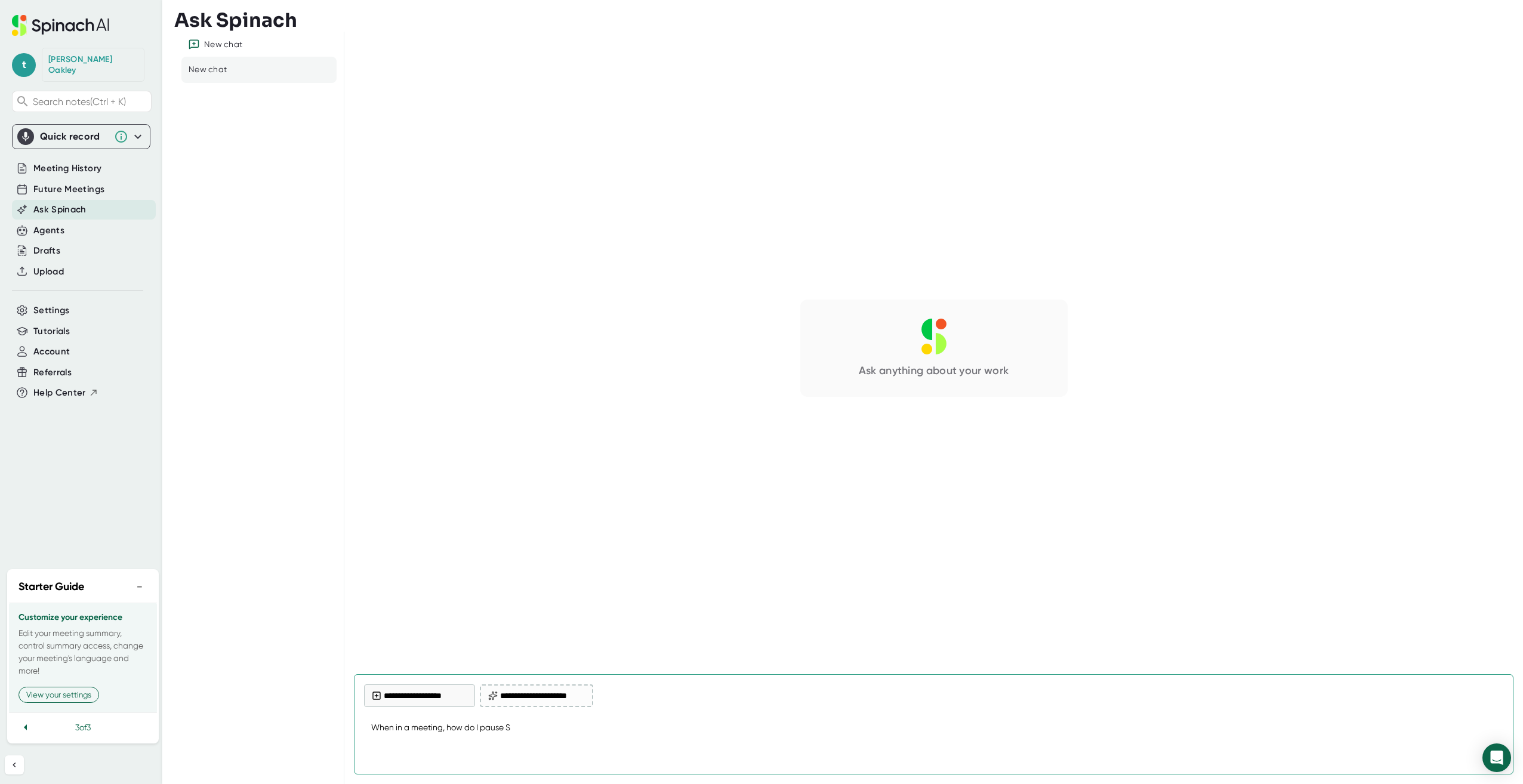
type textarea "x"
type textarea "When in a meeting, how do I pause Spi"
type textarea "x"
type textarea "When in a meeting, how do I pause Spin"
type textarea "x"
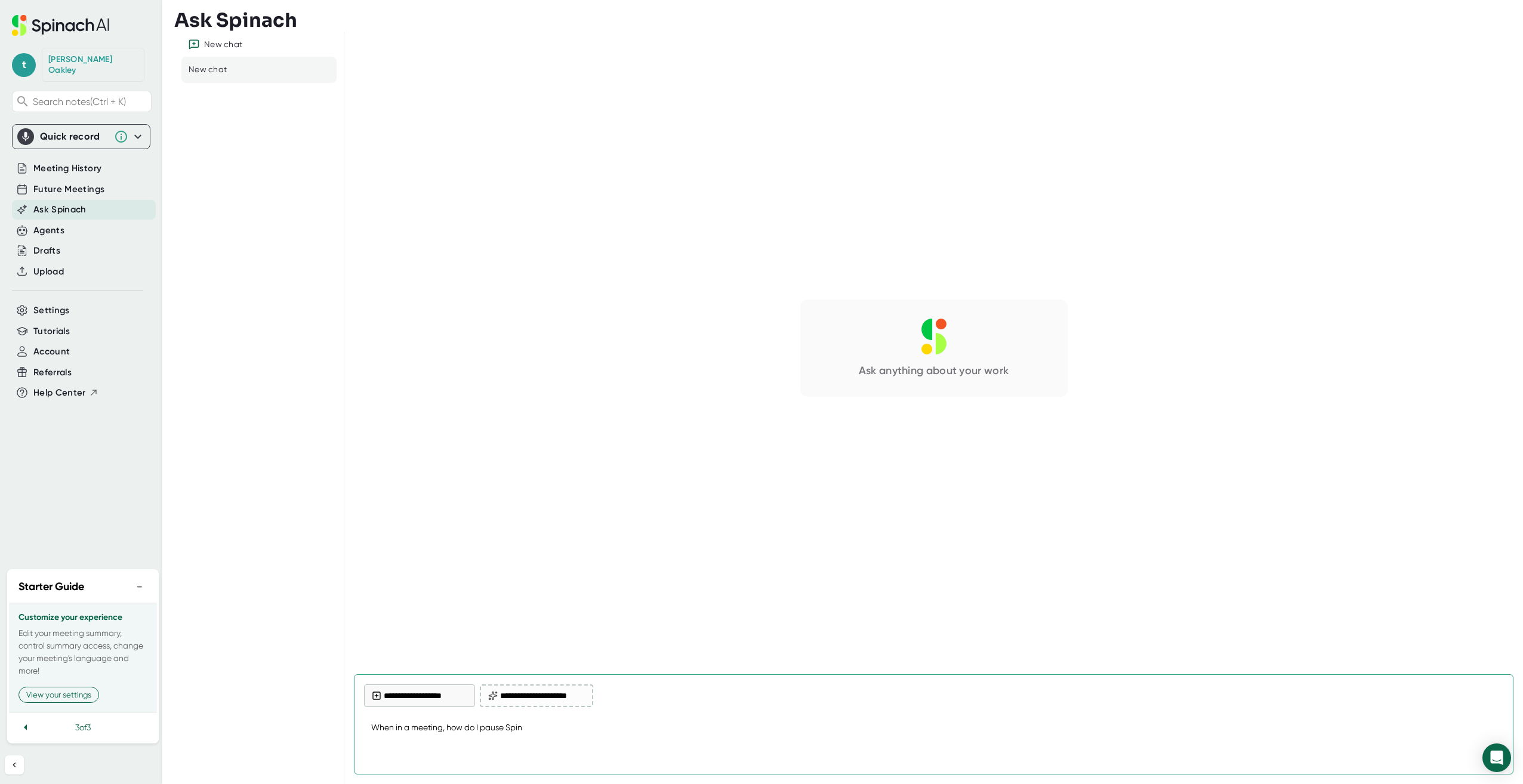
type textarea "When in a meeting, how do I pause [PERSON_NAME]"
type textarea "x"
type textarea "When in a meeting, how do I pause Spinac"
type textarea "x"
type textarea "When in a meeting, how do I pause Spinach"
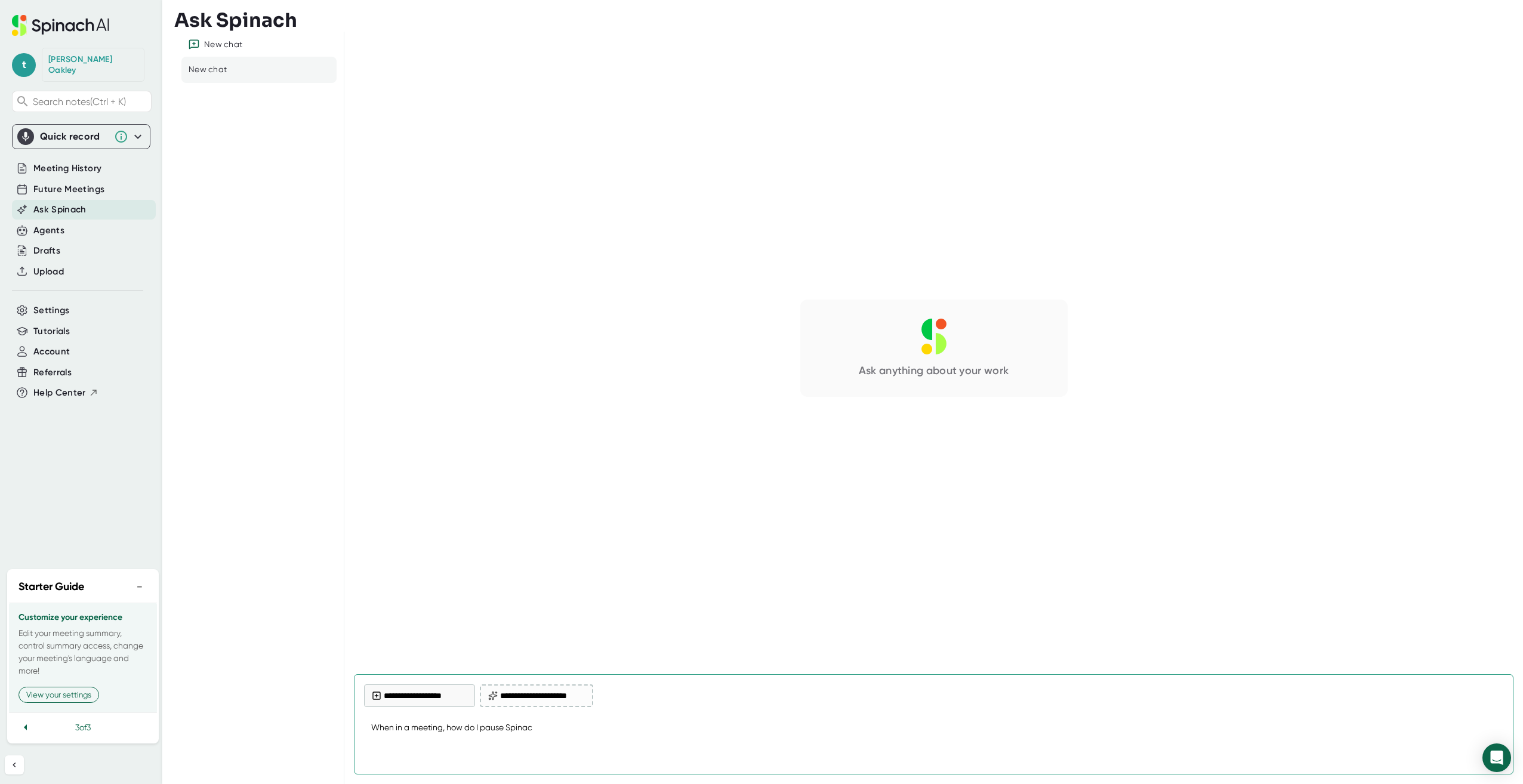
type textarea "x"
type textarea "When in a meeting, how do I pause Spinach"
type textarea "x"
type textarea "When in a meeting, how do I pause Spinach r"
type textarea "x"
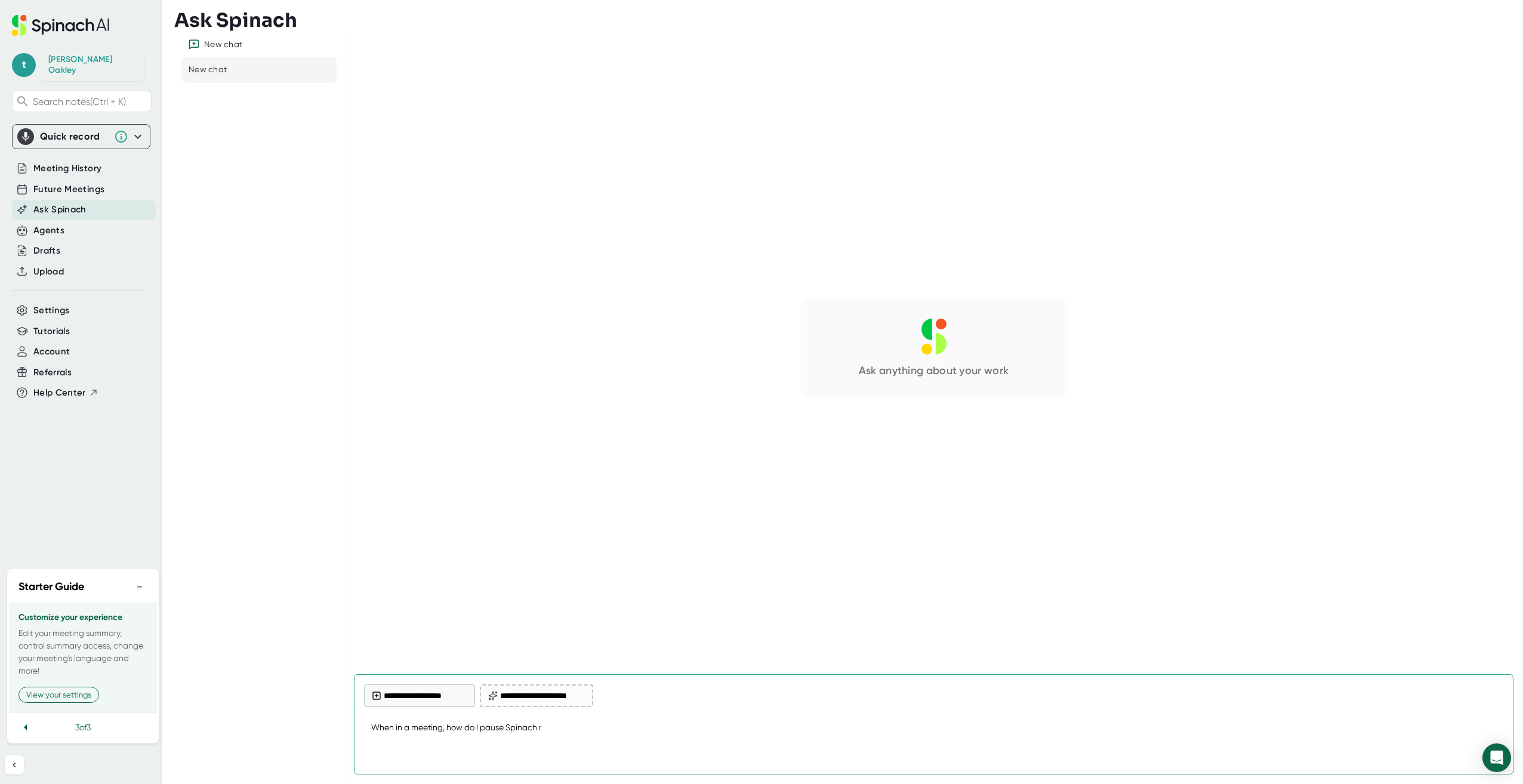
type textarea "When in a meeting, how do I pause Spinach re"
type textarea "x"
type textarea "When in a meeting, how do I pause Spinach rec"
type textarea "x"
type textarea "When in a meeting, how do I pause Spinach recr"
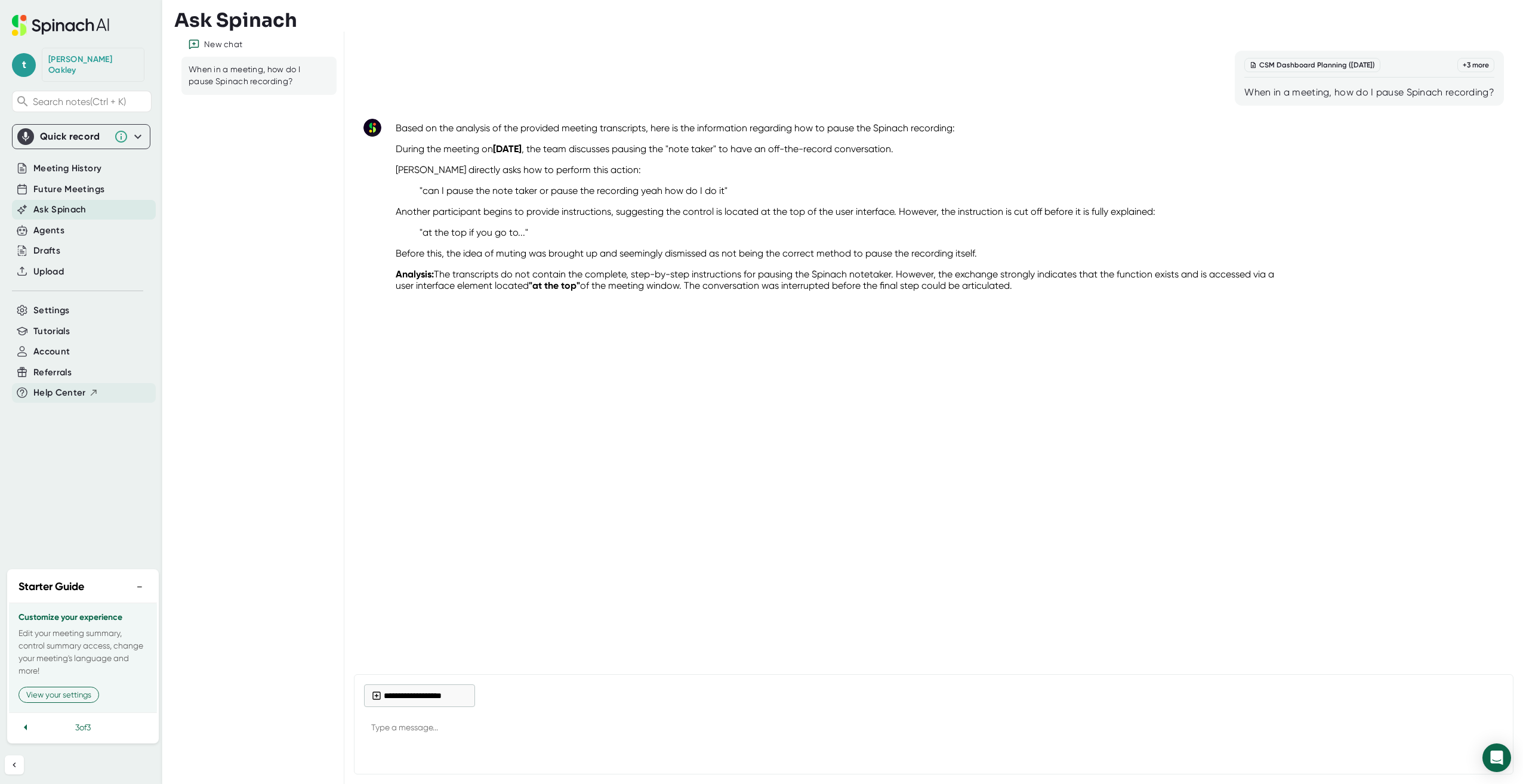
click at [48, 386] on span "Help Center" at bounding box center [59, 392] width 53 height 13
click at [92, 183] on span "Future Meetings" at bounding box center [69, 189] width 71 height 13
